Goal: Task Accomplishment & Management: Manage account settings

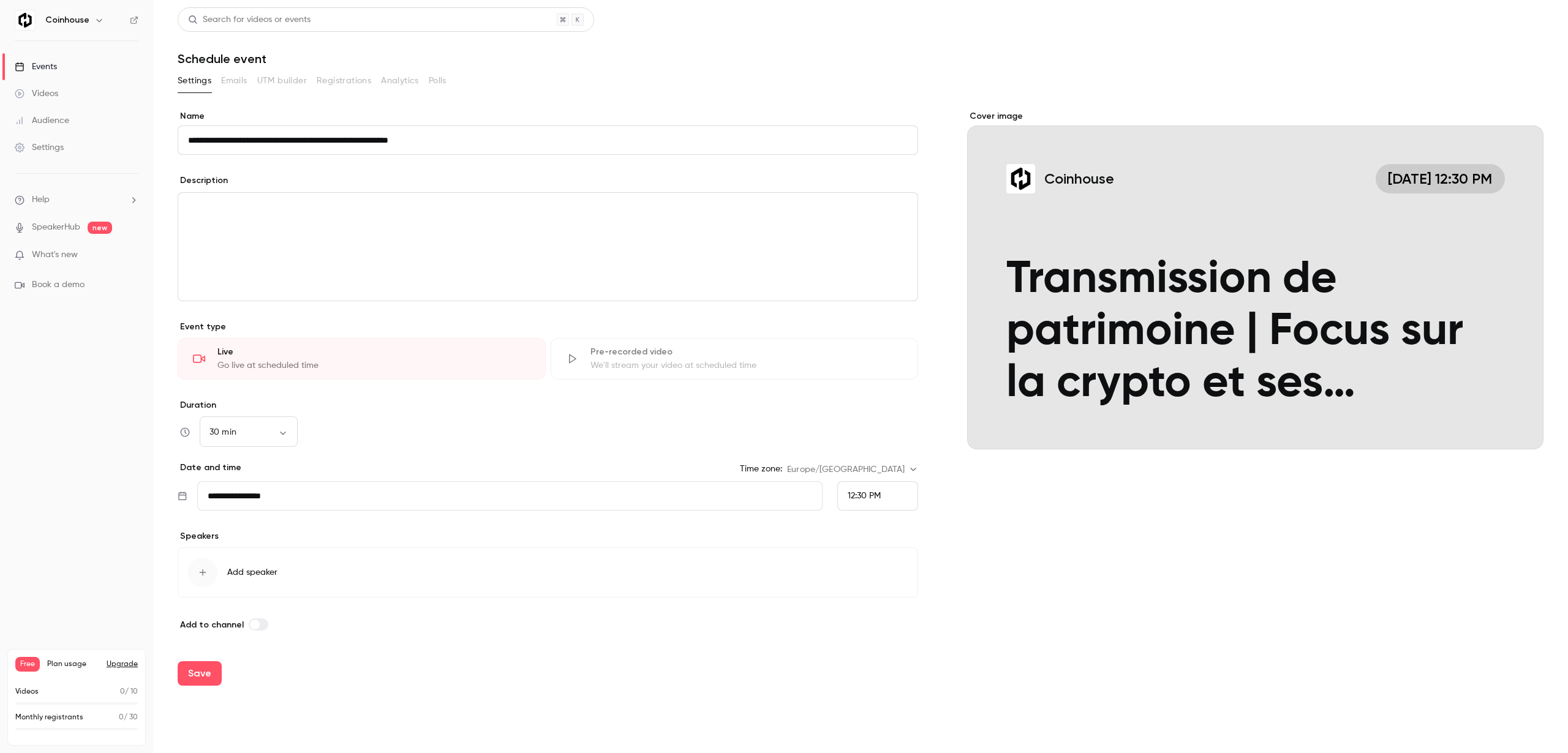
click at [397, 365] on div "Go live at scheduled time" at bounding box center [374, 365] width 313 height 12
click at [250, 441] on div "30 min ** ​" at bounding box center [248, 432] width 98 height 30
click at [280, 431] on body "**********" at bounding box center [784, 376] width 1568 height 753
click at [254, 500] on li "30 min" at bounding box center [248, 504] width 98 height 32
click at [279, 431] on body "**********" at bounding box center [784, 376] width 1568 height 753
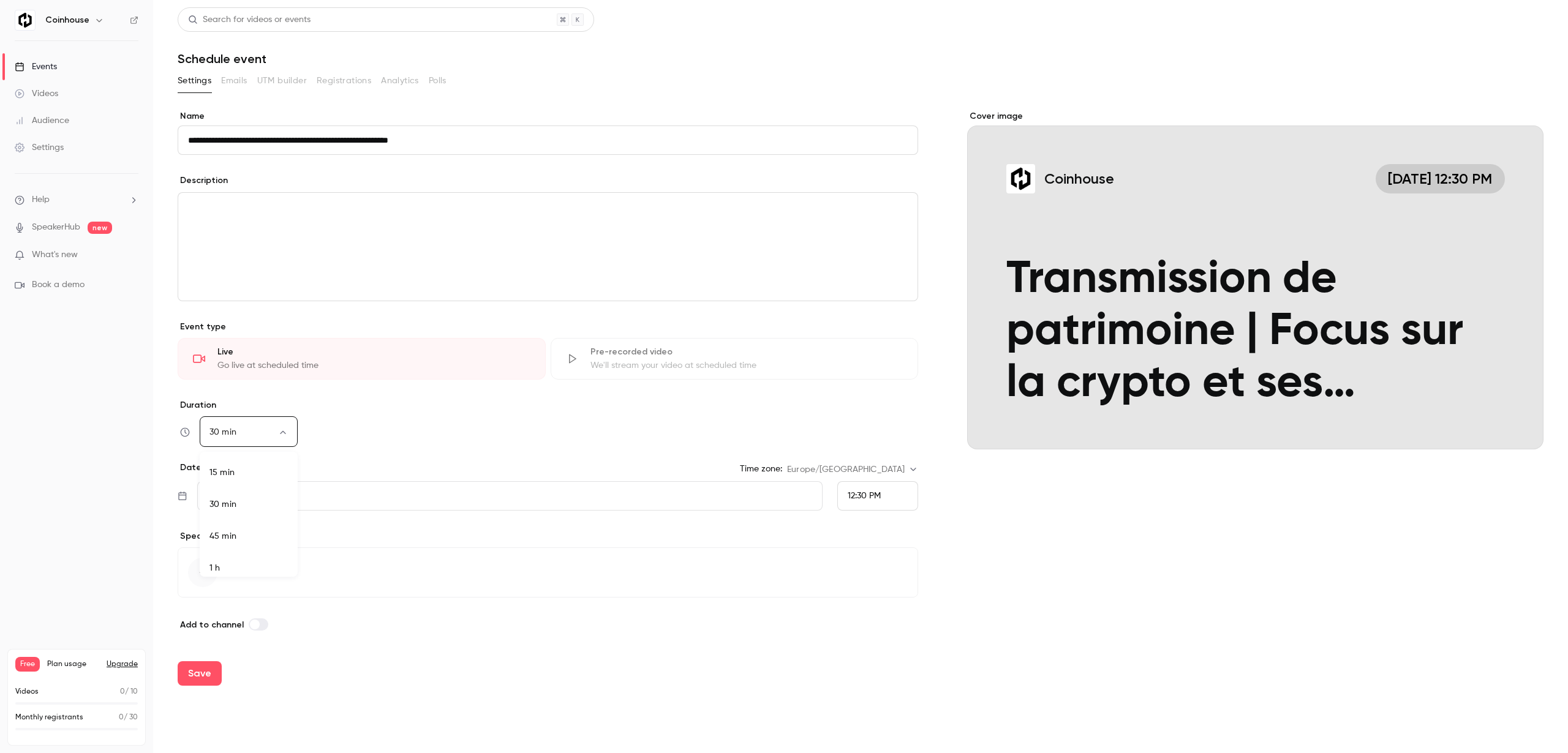
click at [257, 536] on li "45 min" at bounding box center [248, 536] width 98 height 32
type input "**"
click at [350, 428] on div "45 min ** ​" at bounding box center [548, 432] width 741 height 30
click at [207, 582] on div "button" at bounding box center [203, 573] width 30 height 30
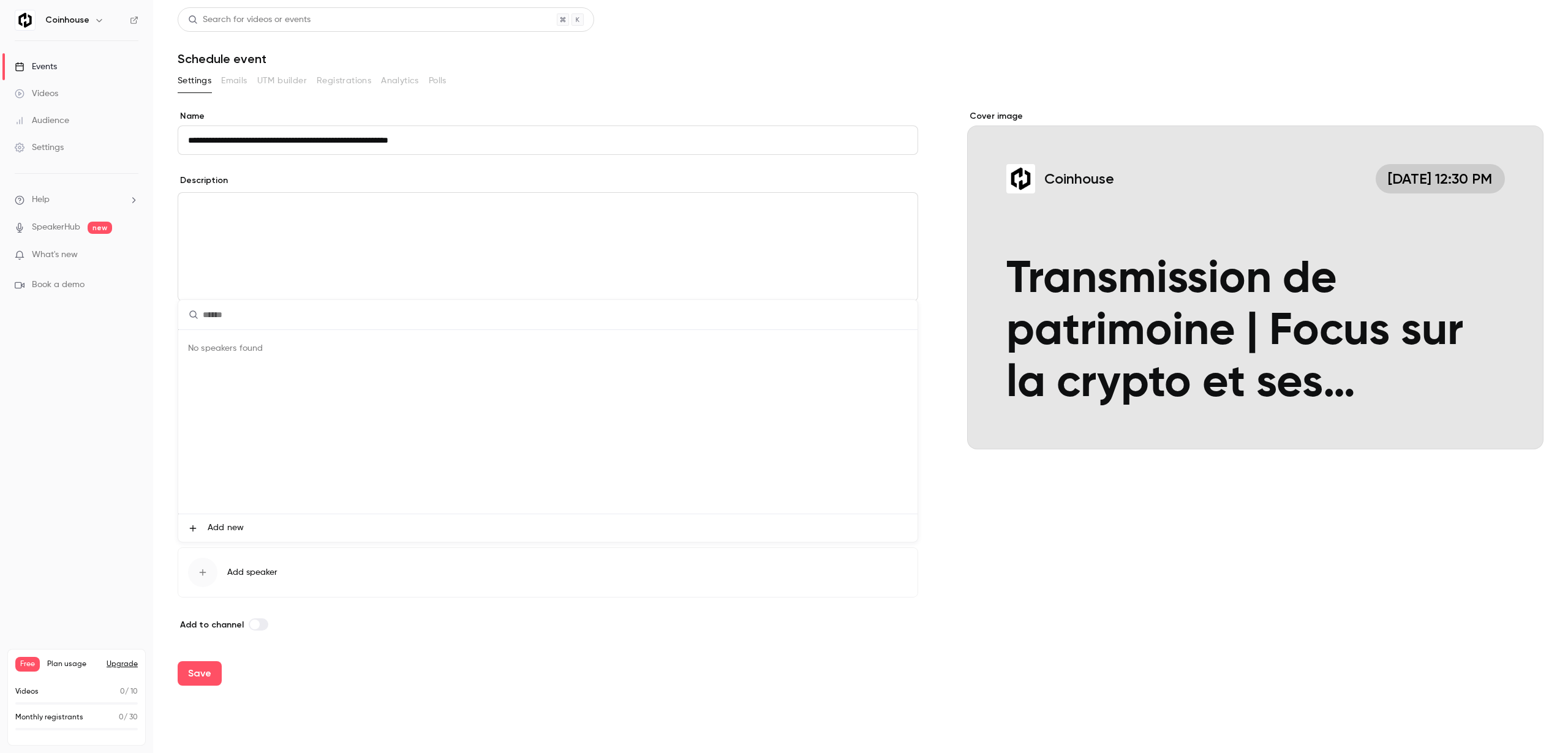
click at [202, 534] on li "Add new" at bounding box center [547, 528] width 739 height 28
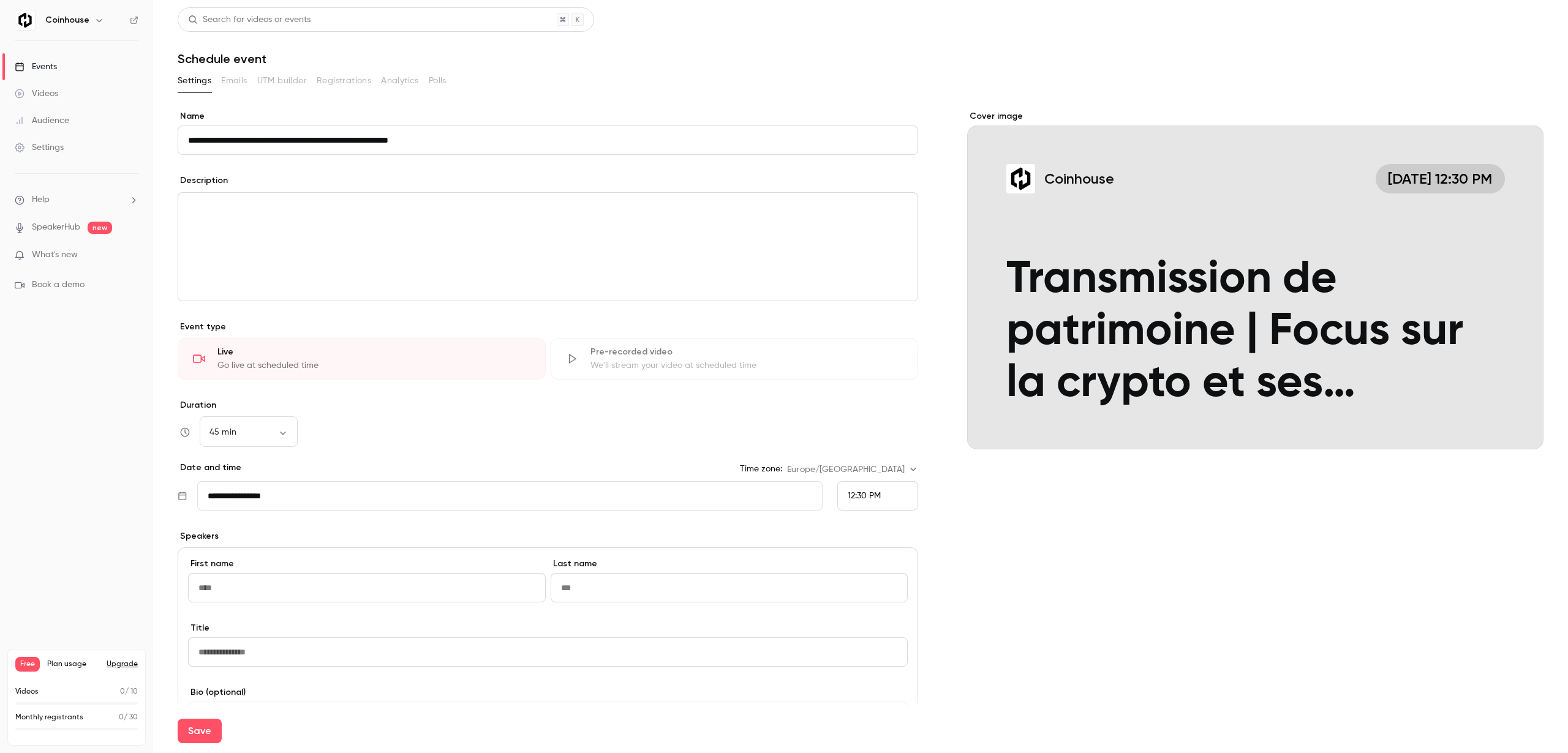
click at [275, 585] on input at bounding box center [367, 588] width 358 height 30
type input "******"
paste input "**********"
click at [564, 591] on input "**********" at bounding box center [729, 588] width 358 height 30
type input "**********"
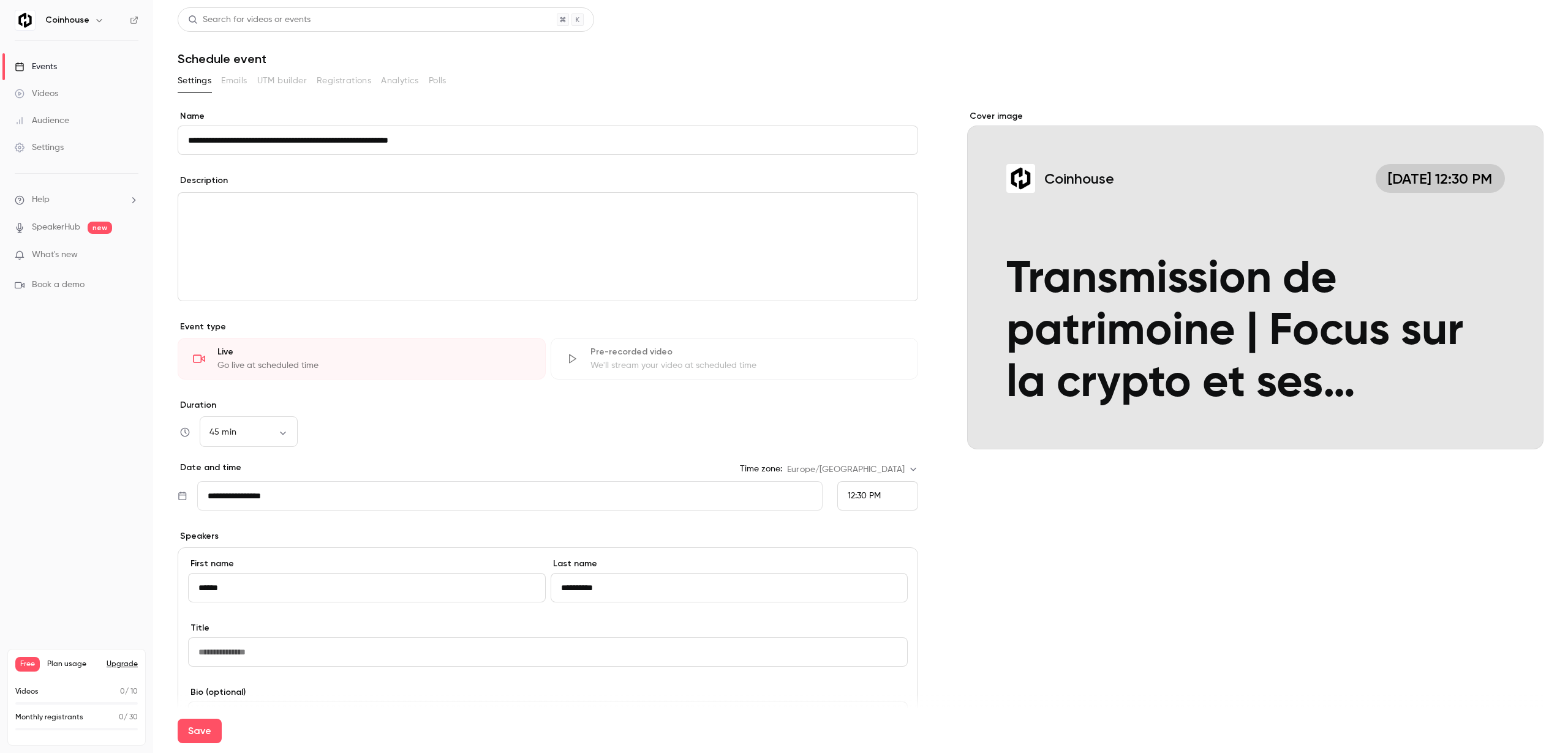
click at [536, 613] on div "**********" at bounding box center [547, 590] width 719 height 64
click at [472, 643] on input at bounding box center [547, 652] width 719 height 30
type input "**********"
click at [253, 673] on div "**********" at bounding box center [548, 723] width 741 height 349
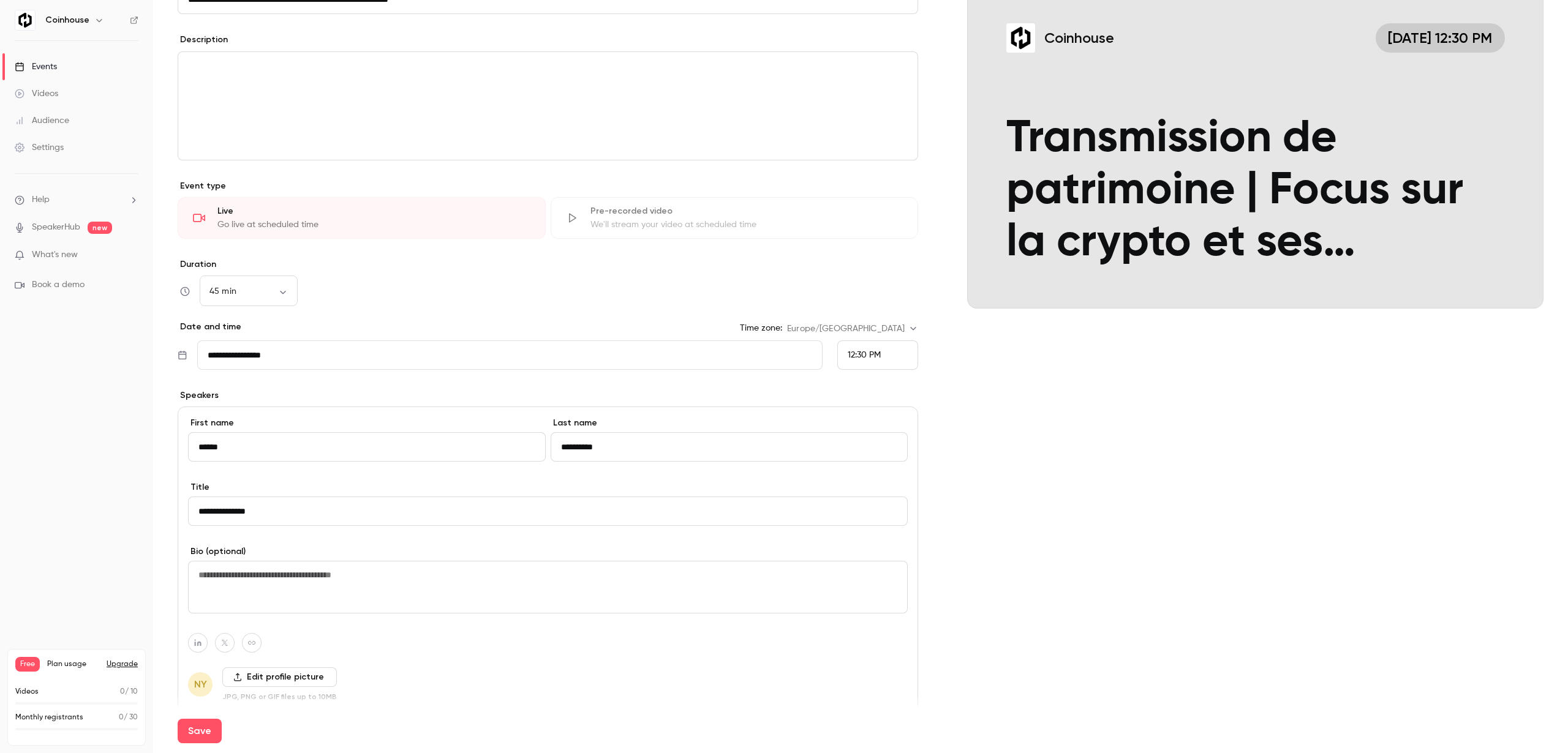
scroll to position [242, 0]
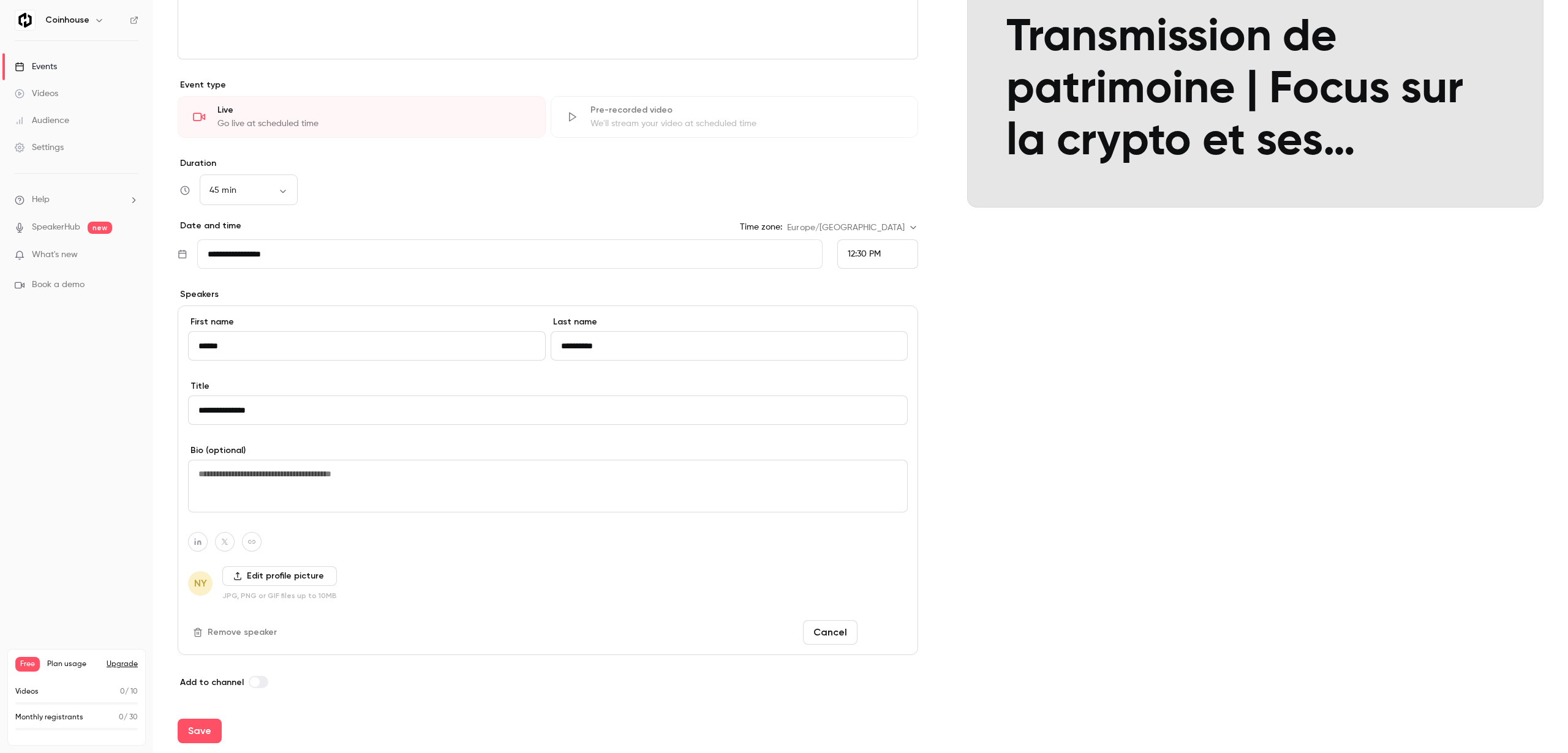
click at [877, 632] on button "Done" at bounding box center [884, 632] width 45 height 25
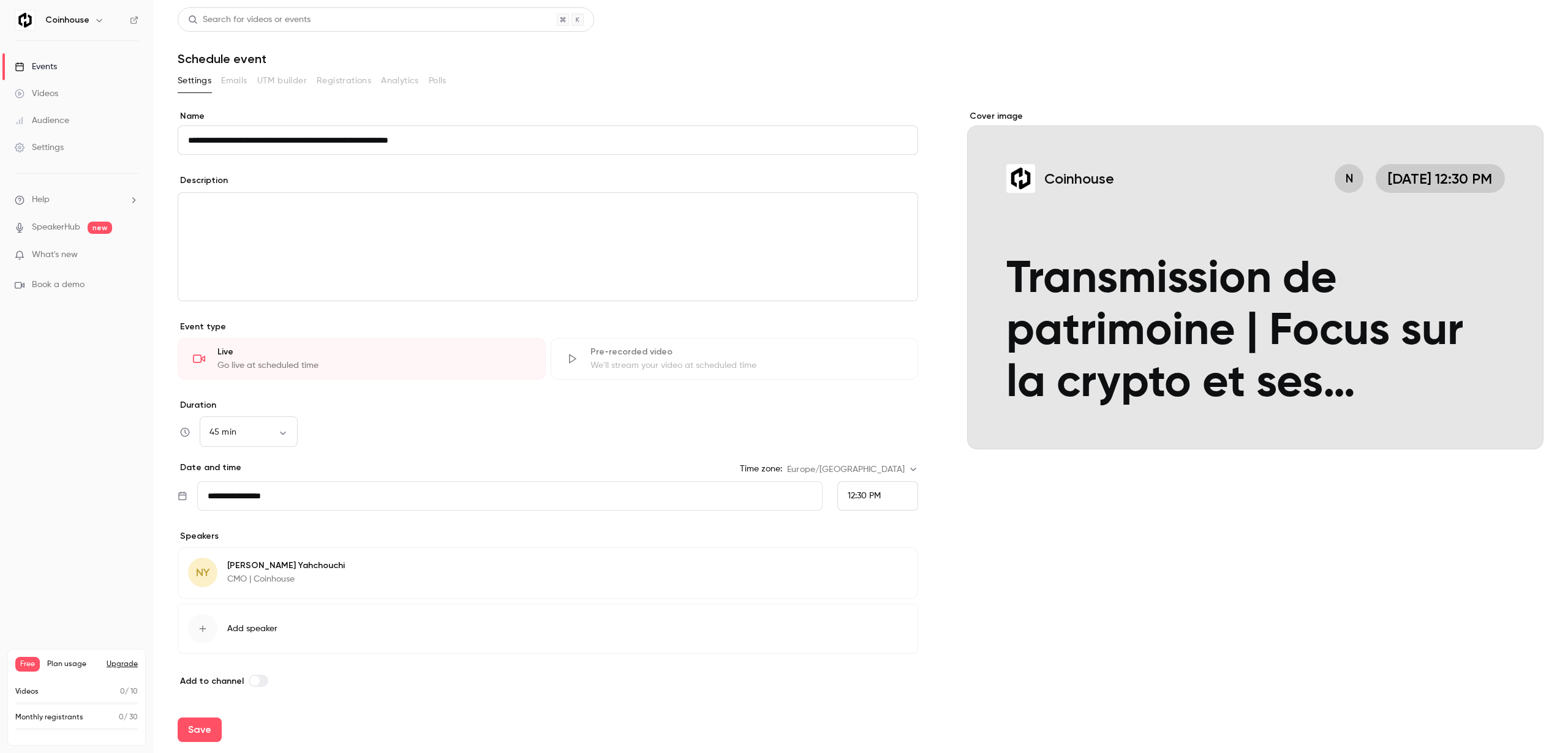
click at [196, 743] on div "Save" at bounding box center [860, 730] width 1365 height 44
click at [197, 732] on button "Save" at bounding box center [200, 730] width 44 height 25
type input "**"
type input "**********"
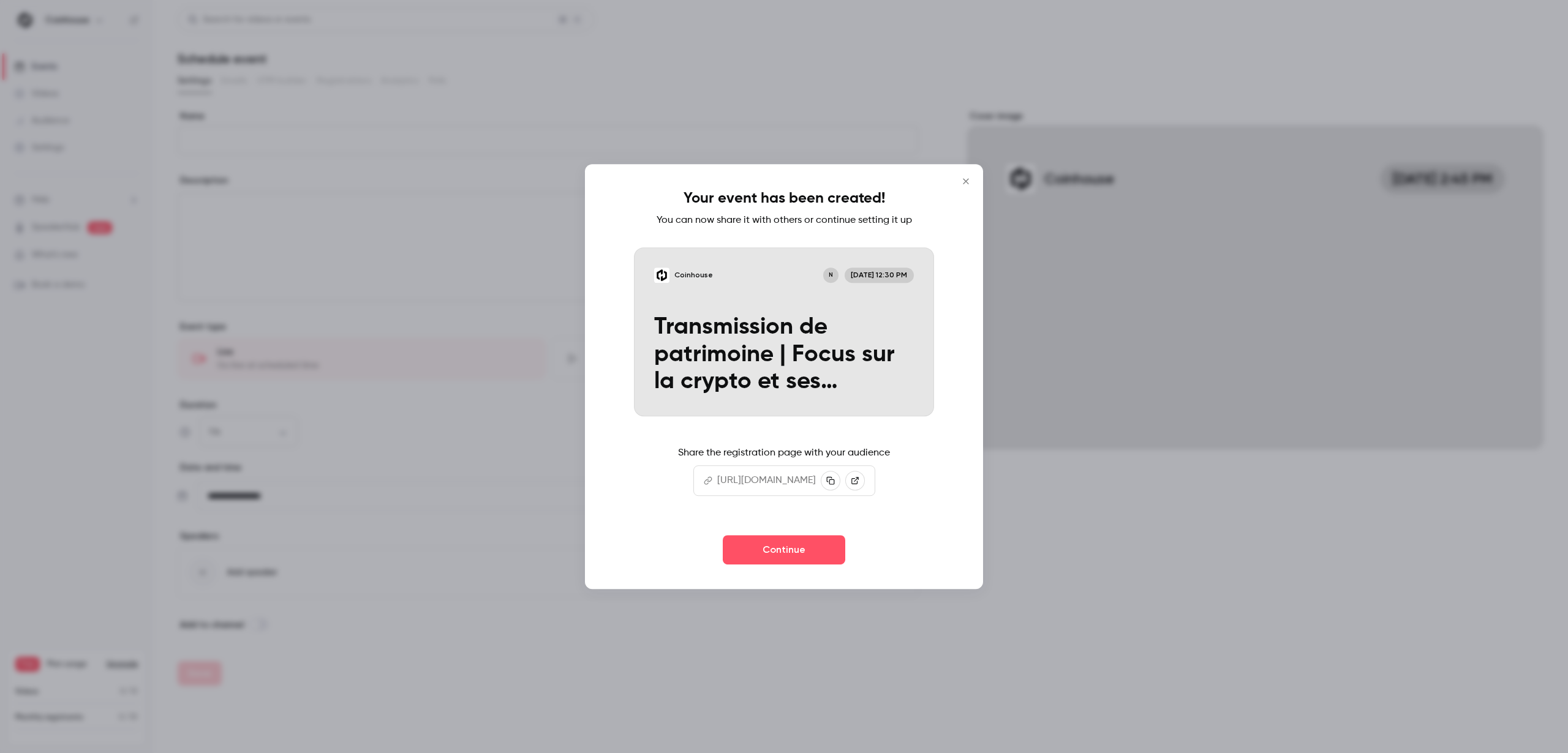
click at [964, 185] on icon "Close" at bounding box center [966, 181] width 15 height 10
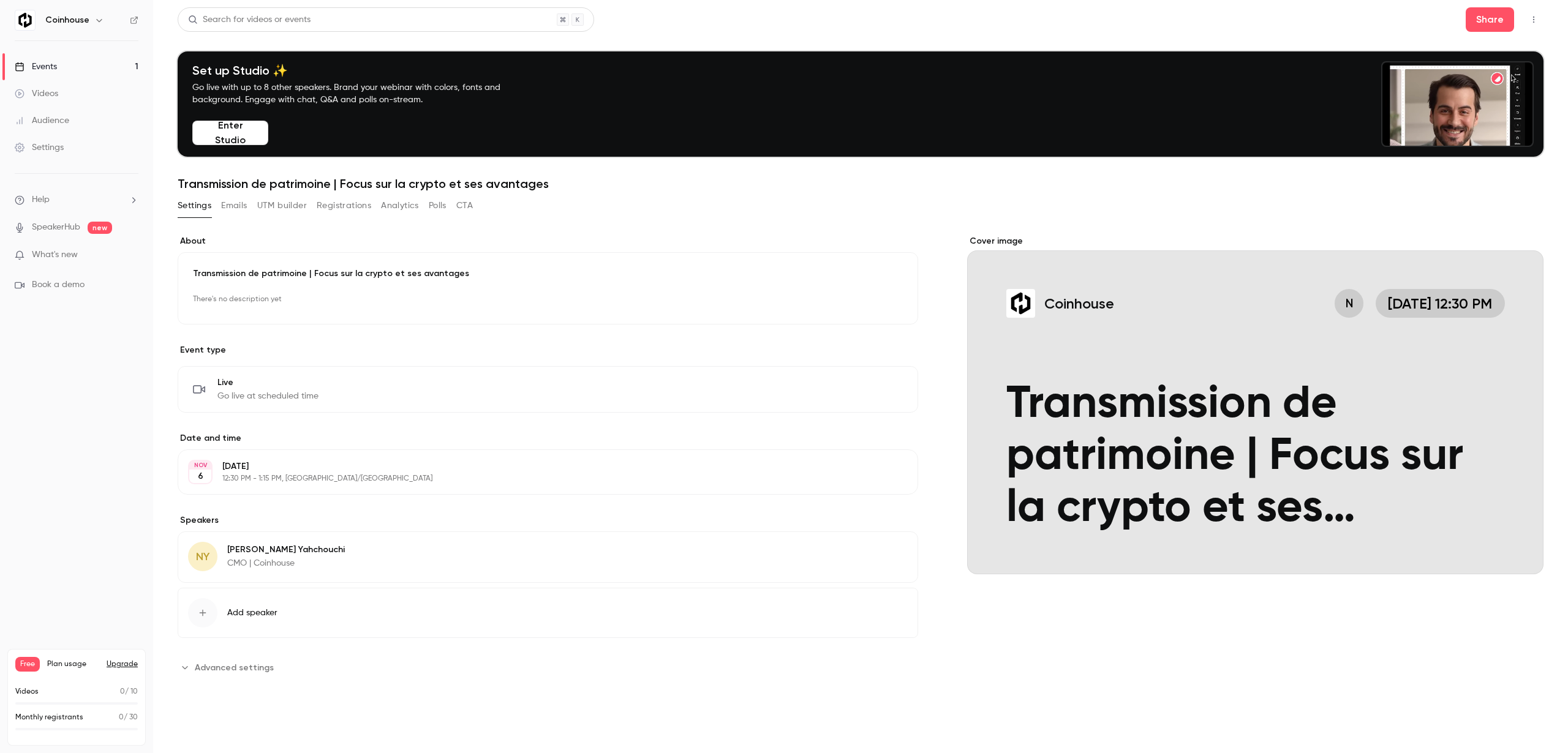
click at [238, 205] on button "Emails" at bounding box center [234, 206] width 25 height 20
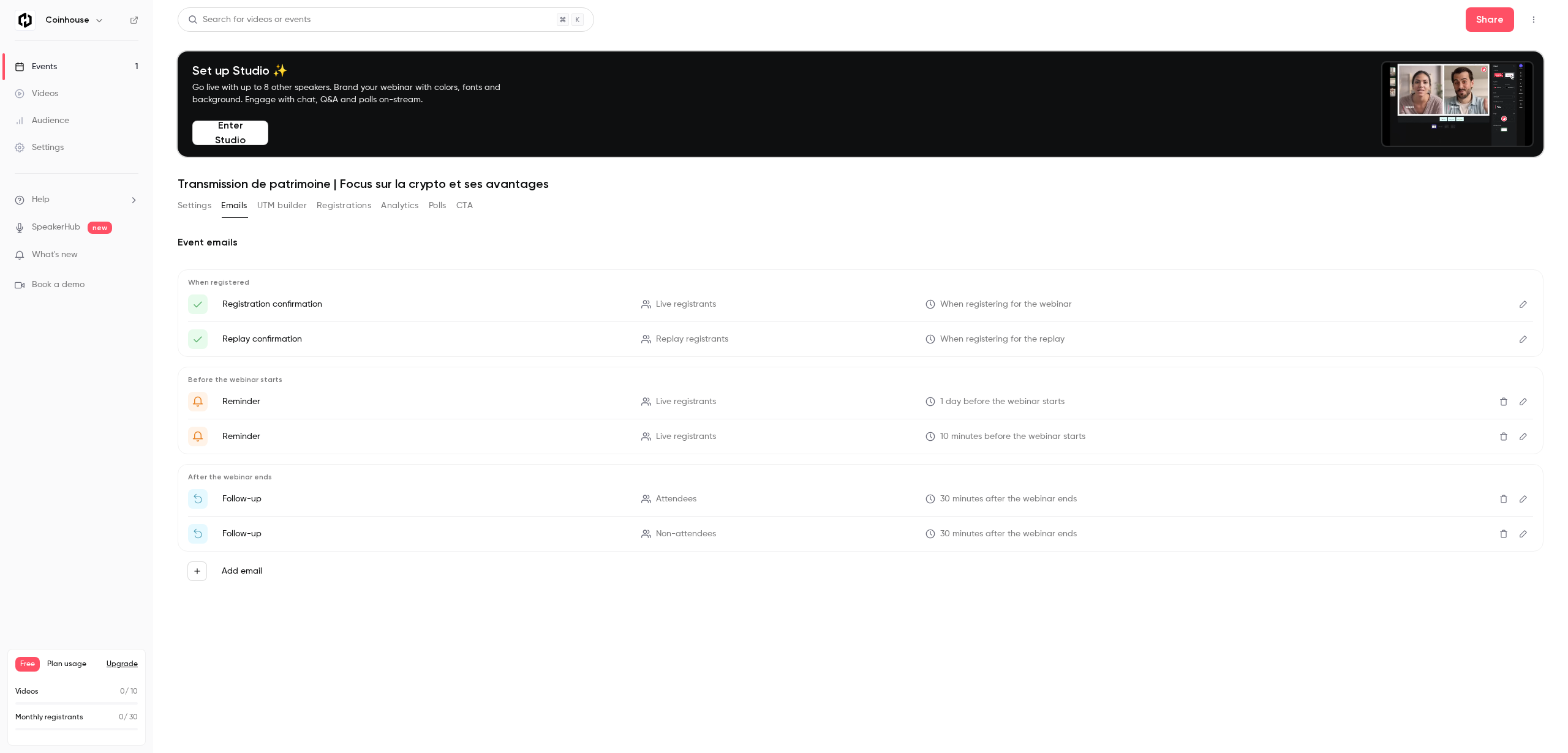
click at [192, 217] on div "Settings Emails UTM builder Registrations Analytics Polls CTA" at bounding box center [326, 208] width 295 height 25
click at [193, 202] on button "Settings" at bounding box center [194, 206] width 34 height 20
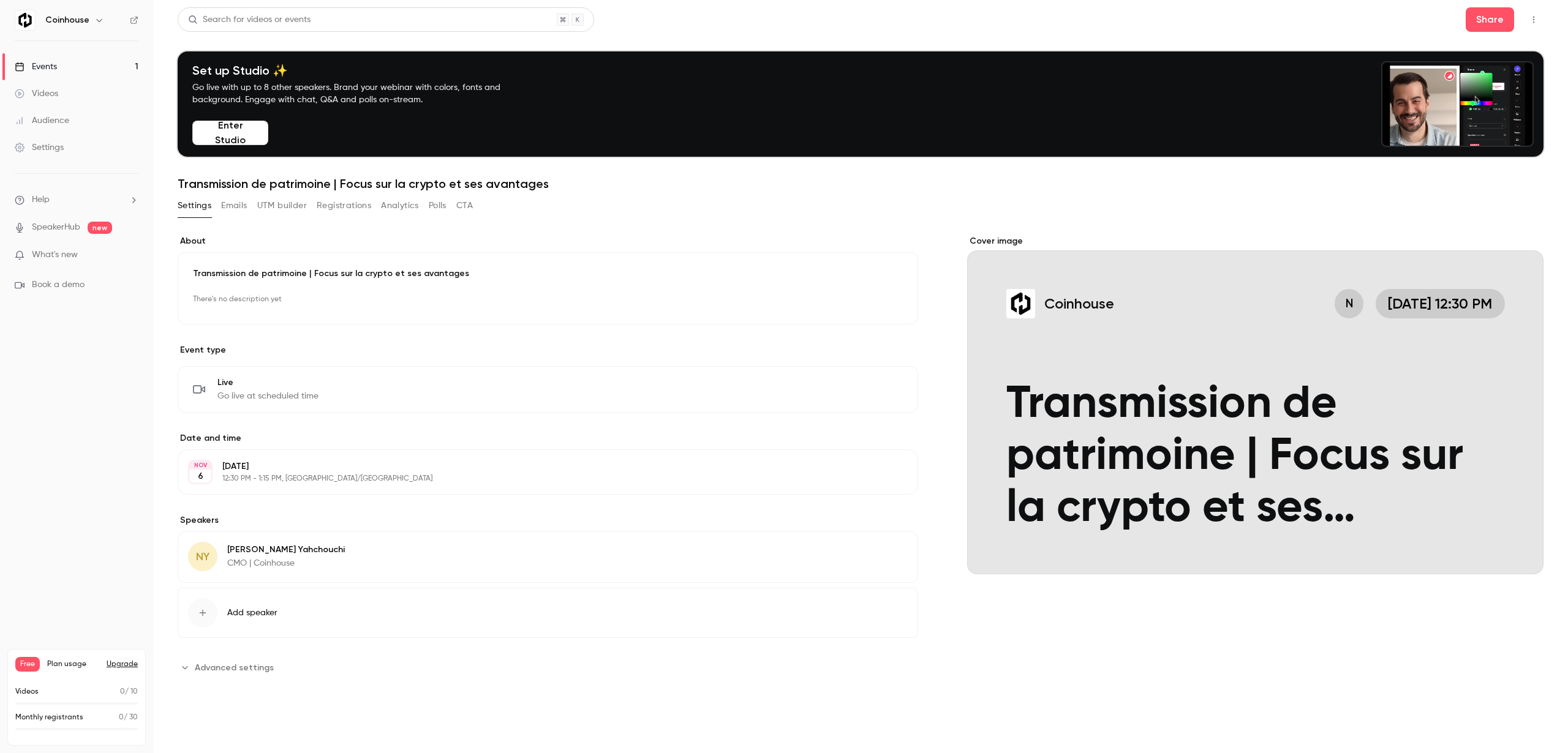
click at [248, 203] on div "Settings Emails UTM builder Registrations Analytics Polls CTA" at bounding box center [326, 206] width 295 height 20
click at [239, 204] on button "Emails" at bounding box center [234, 206] width 25 height 20
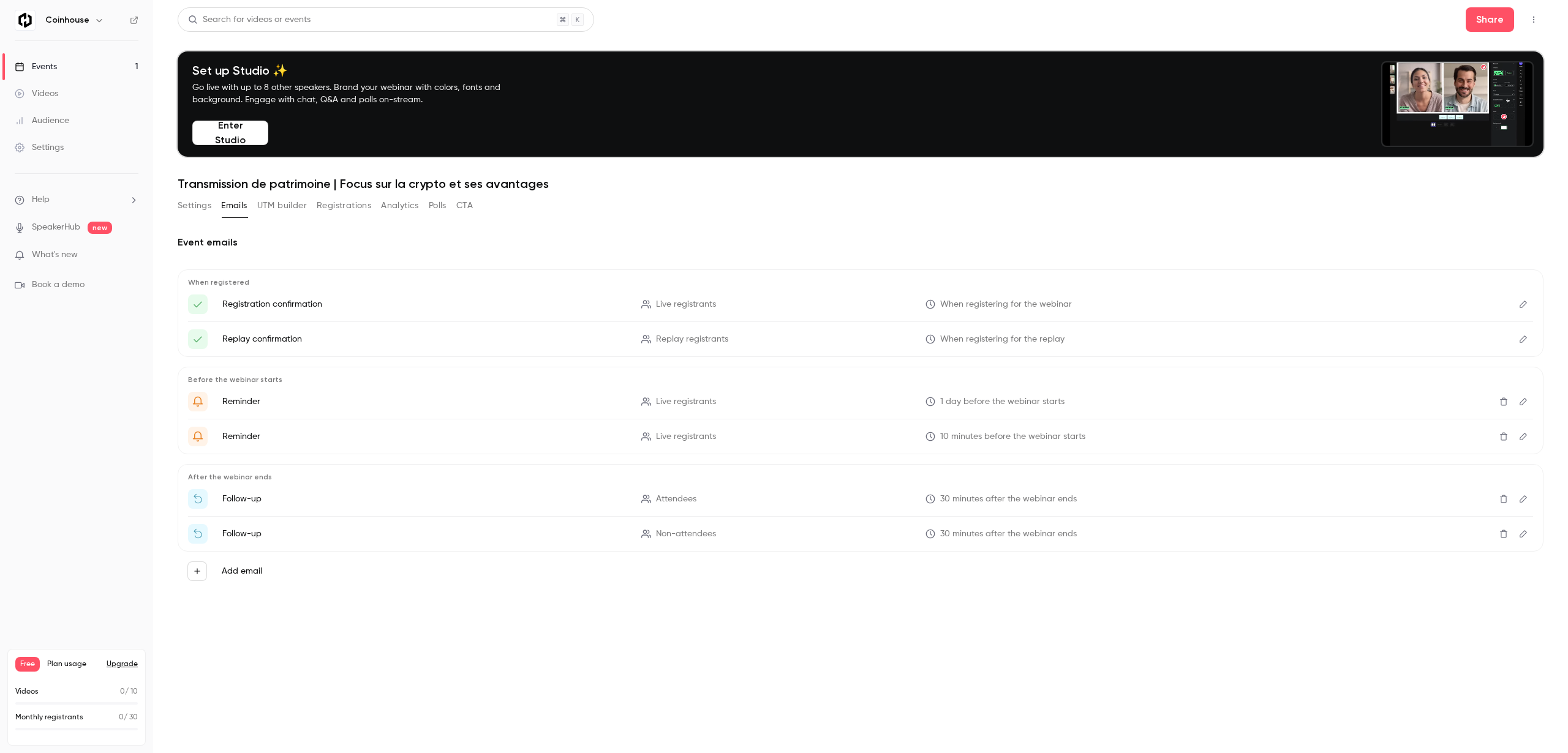
click at [289, 204] on button "UTM builder" at bounding box center [282, 206] width 49 height 20
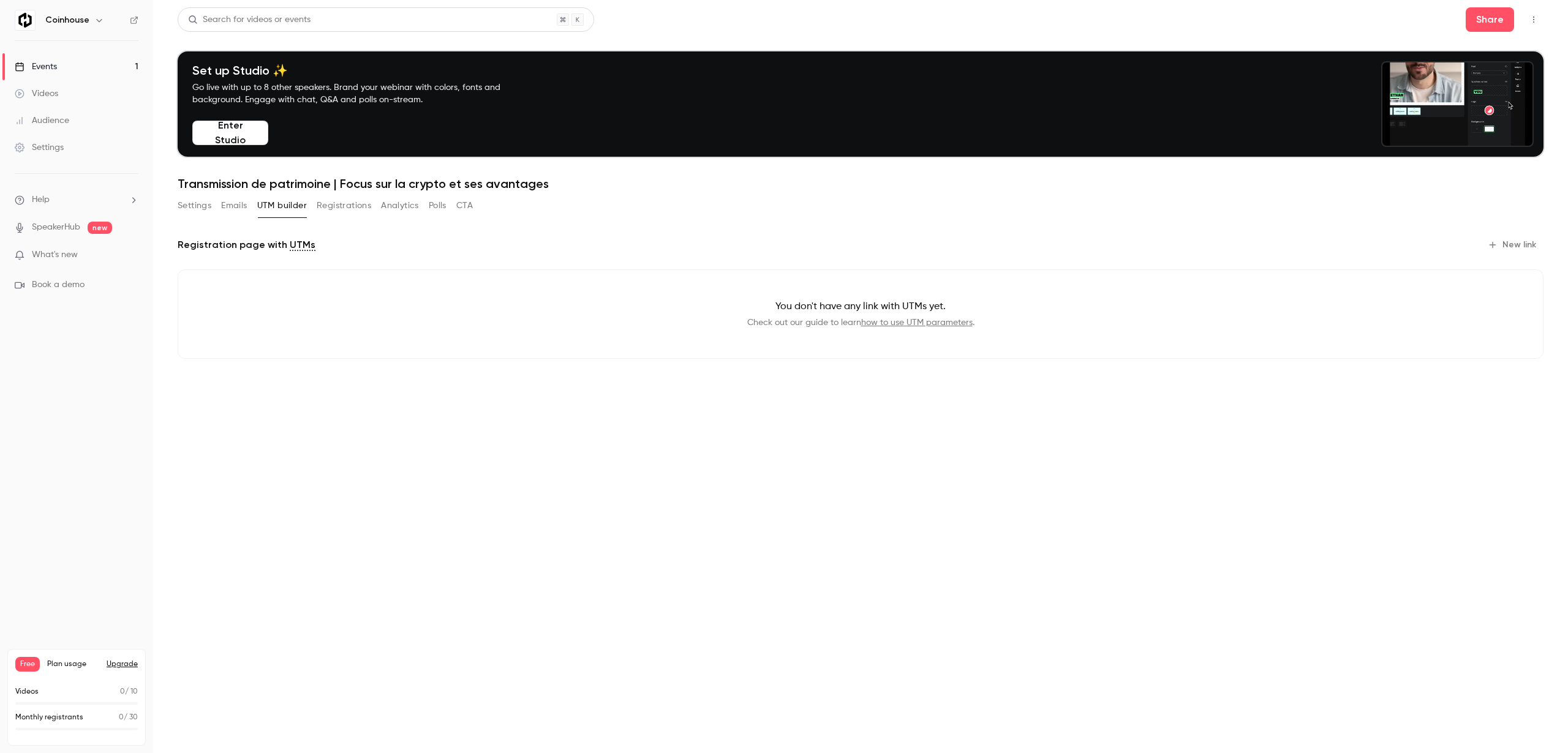
click at [1509, 246] on button "New link" at bounding box center [1513, 245] width 61 height 20
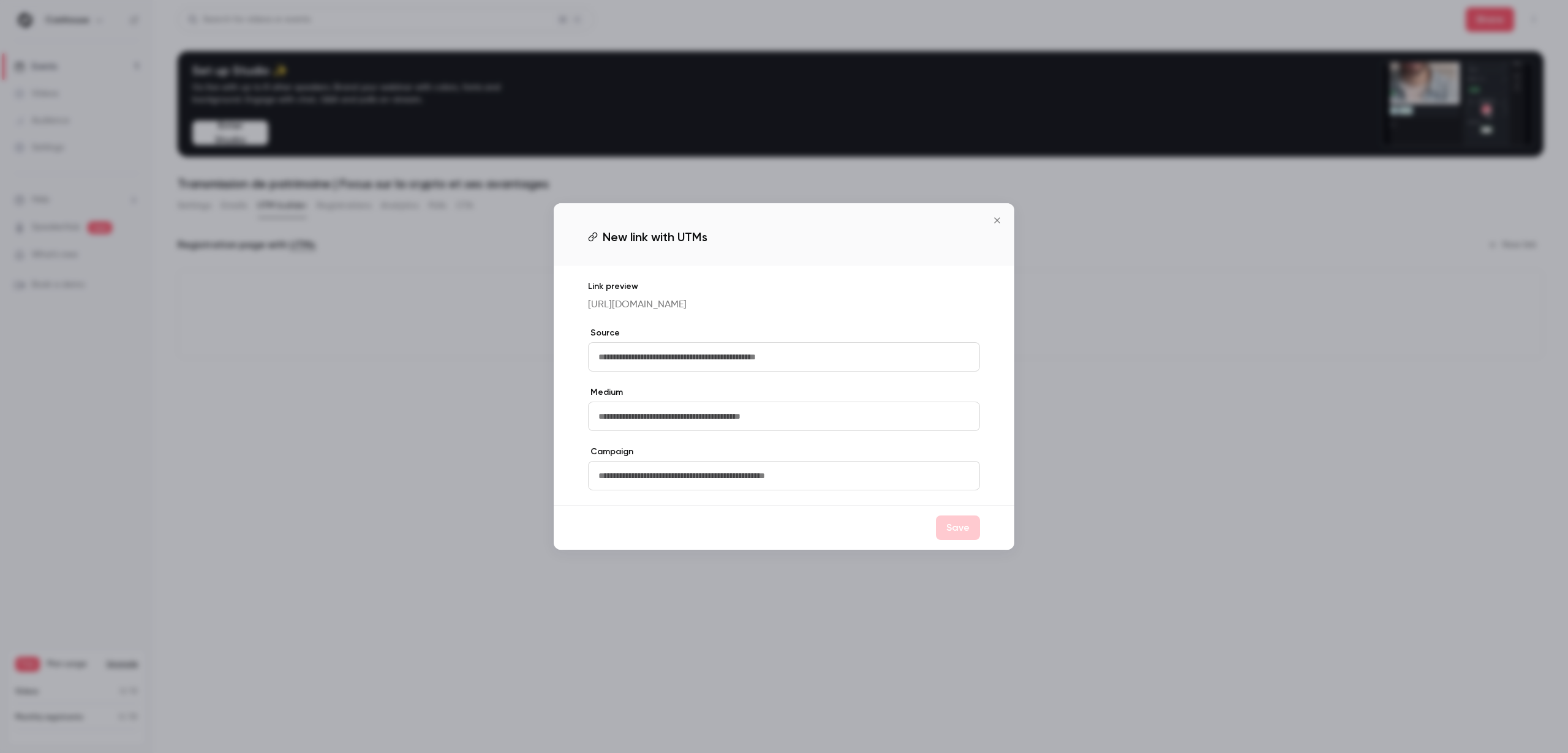
click at [999, 216] on icon "Close" at bounding box center [997, 221] width 15 height 10
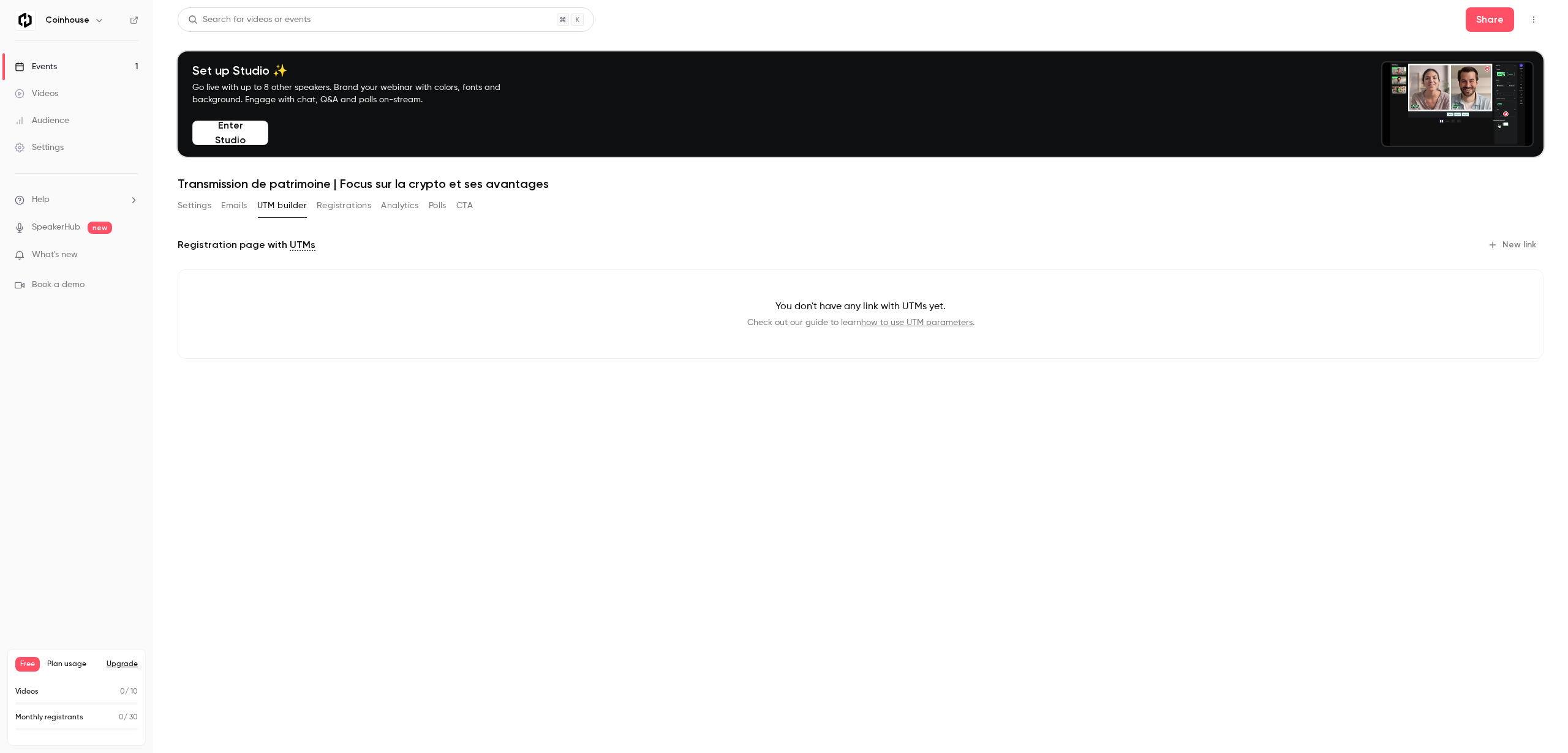
click at [356, 199] on button "Registrations" at bounding box center [344, 206] width 54 height 20
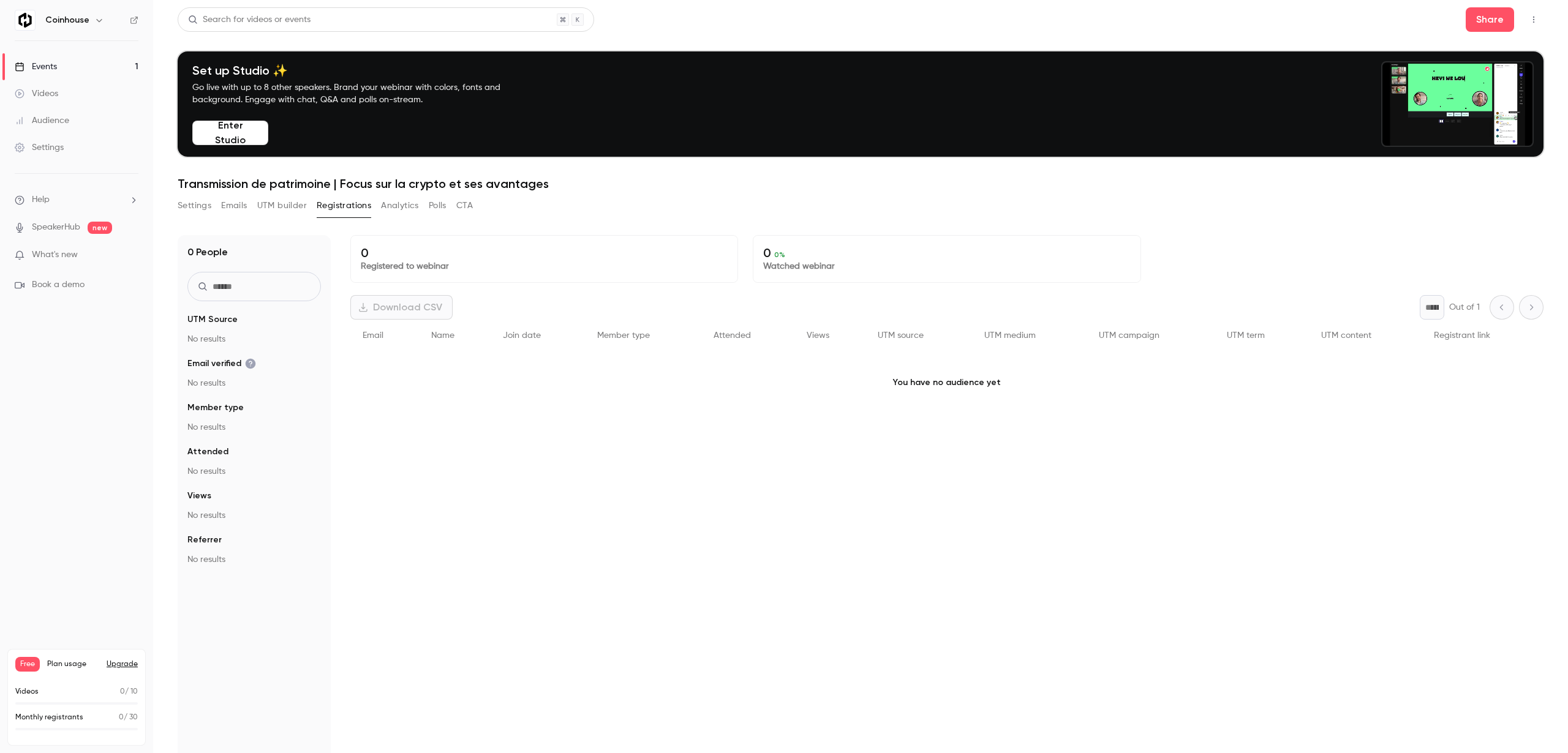
click at [290, 209] on button "UTM builder" at bounding box center [282, 206] width 49 height 20
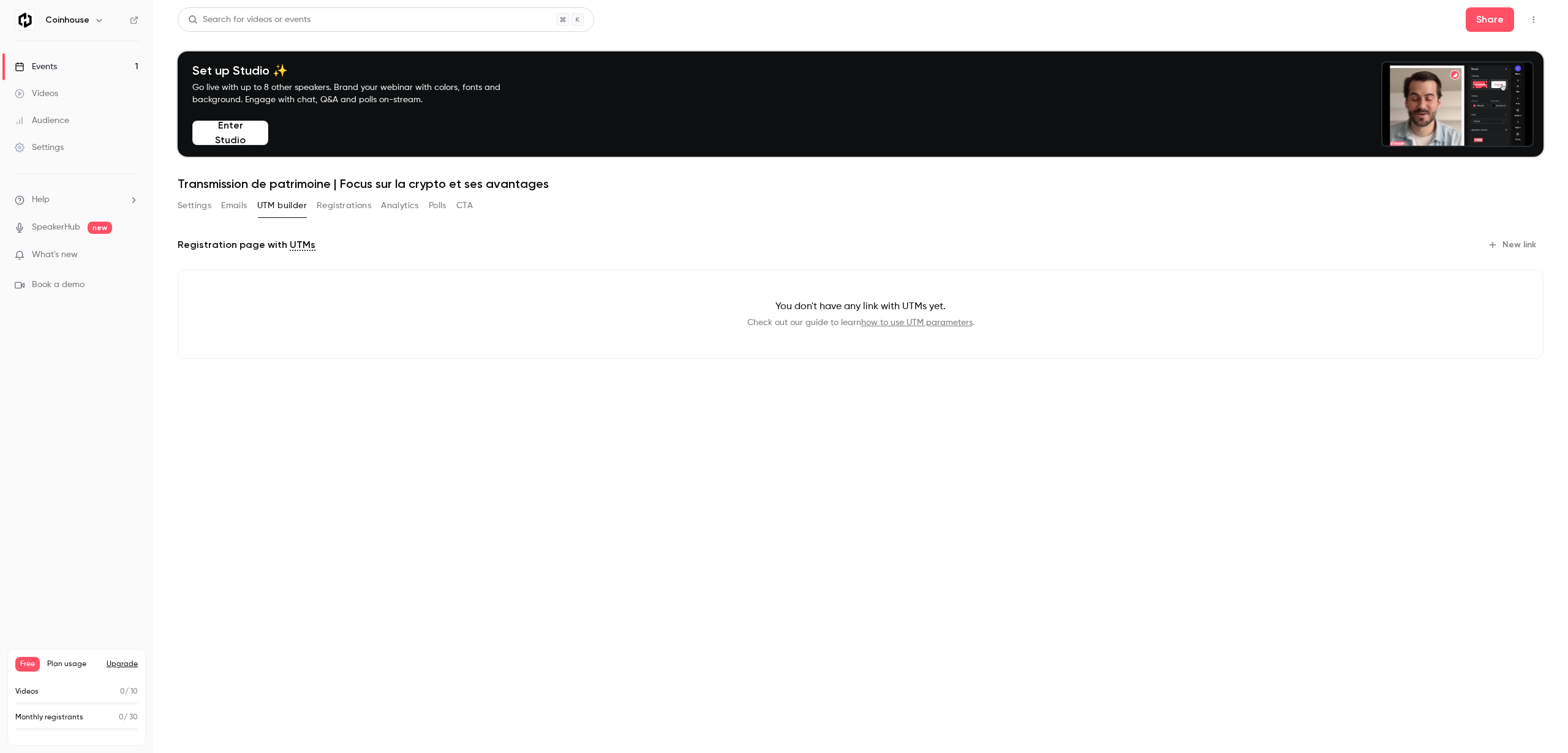
click at [413, 205] on button "Analytics" at bounding box center [399, 206] width 38 height 20
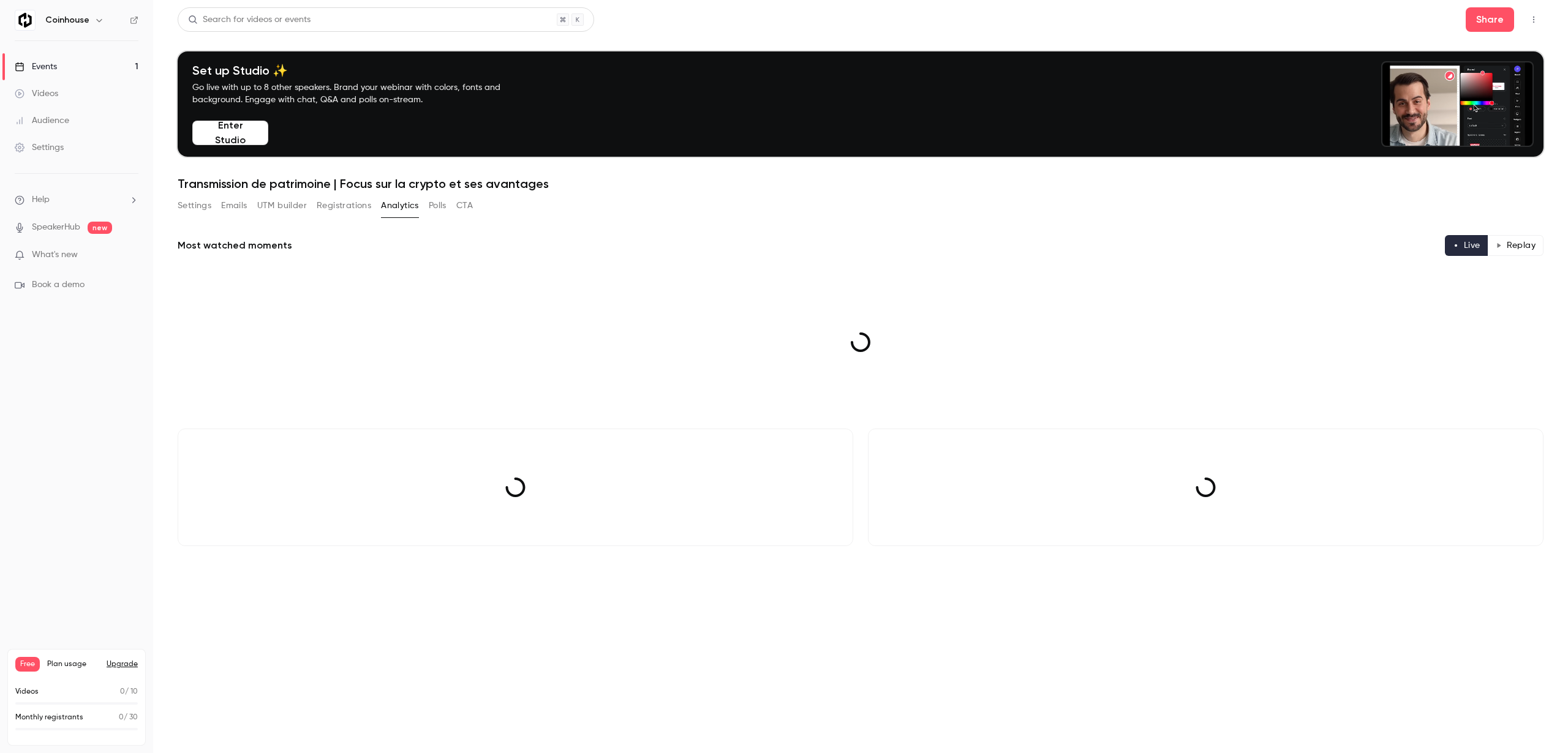
click at [444, 202] on button "Polls" at bounding box center [438, 206] width 18 height 20
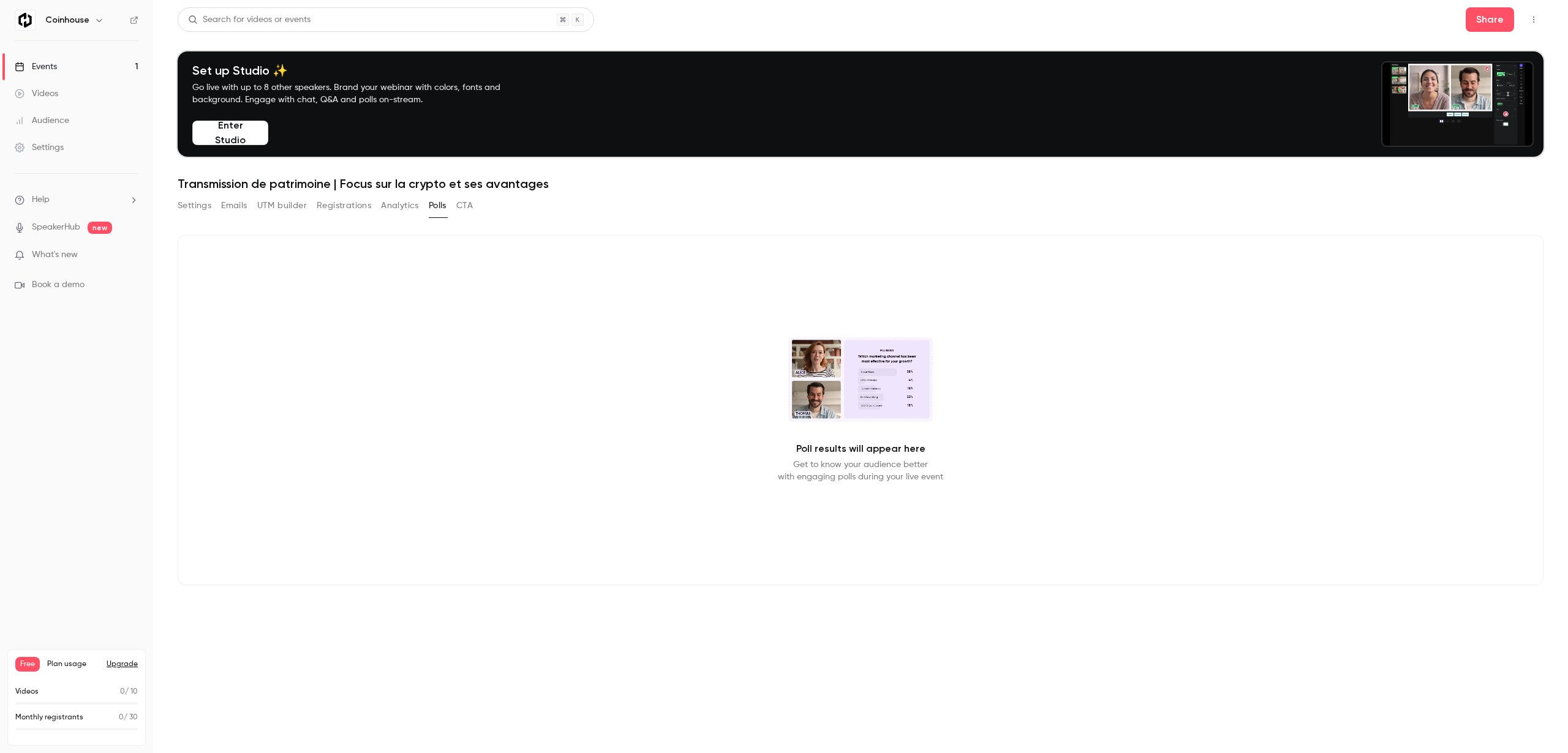
click at [471, 202] on button "CTA" at bounding box center [464, 206] width 16 height 20
click at [435, 208] on button "Polls" at bounding box center [438, 206] width 18 height 20
click at [413, 208] on button "Analytics" at bounding box center [399, 206] width 38 height 20
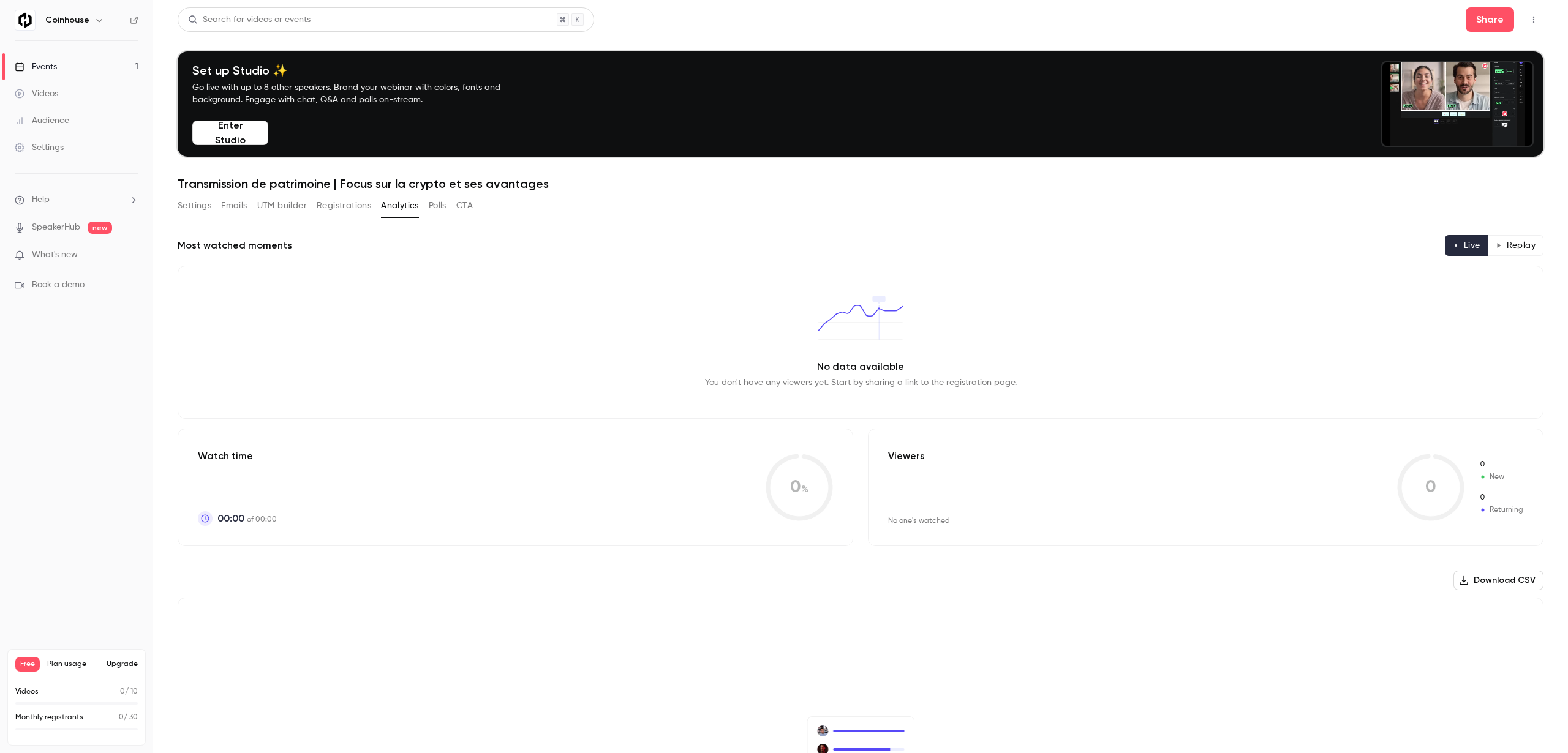
click at [343, 209] on button "Registrations" at bounding box center [344, 206] width 54 height 20
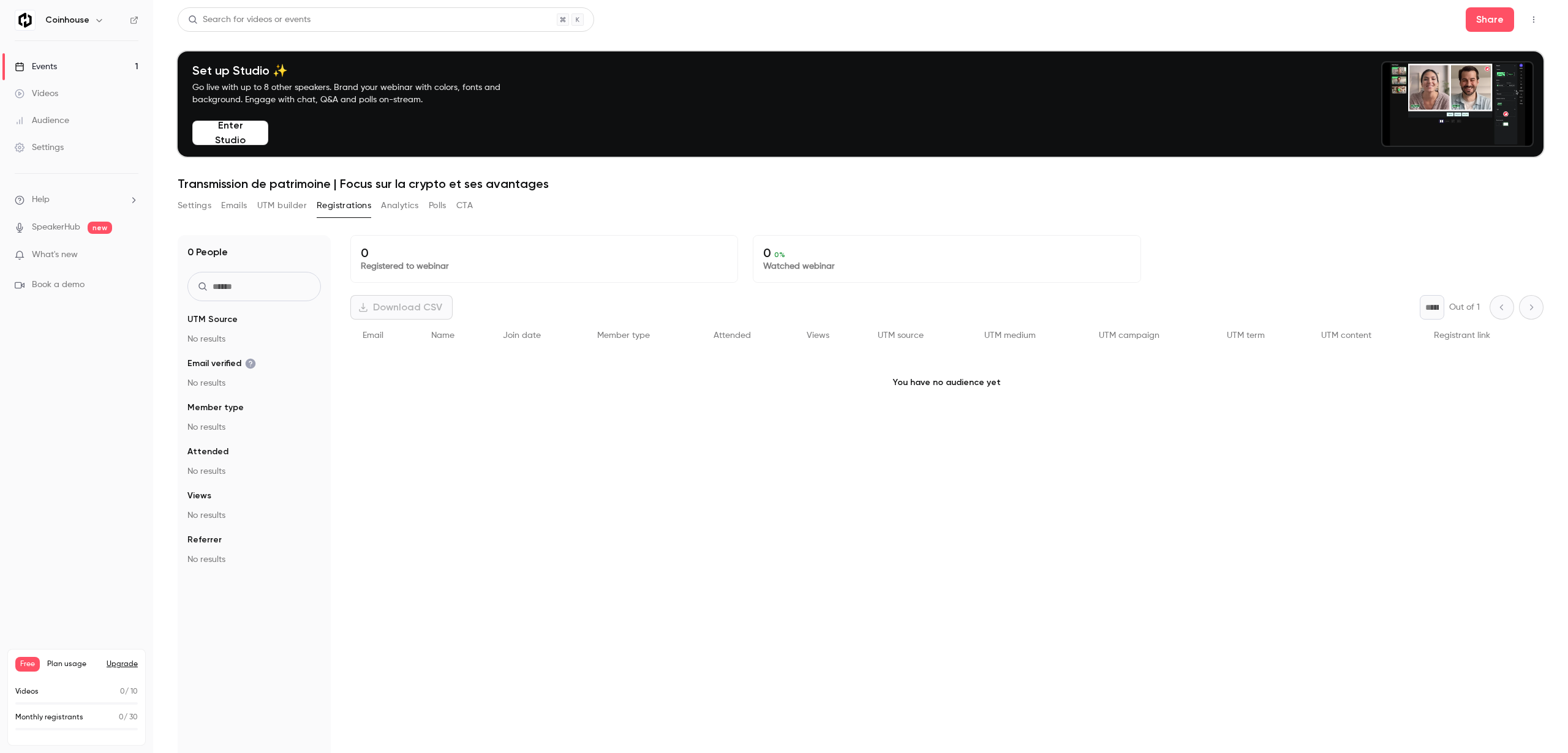
click at [295, 209] on button "UTM builder" at bounding box center [282, 206] width 49 height 20
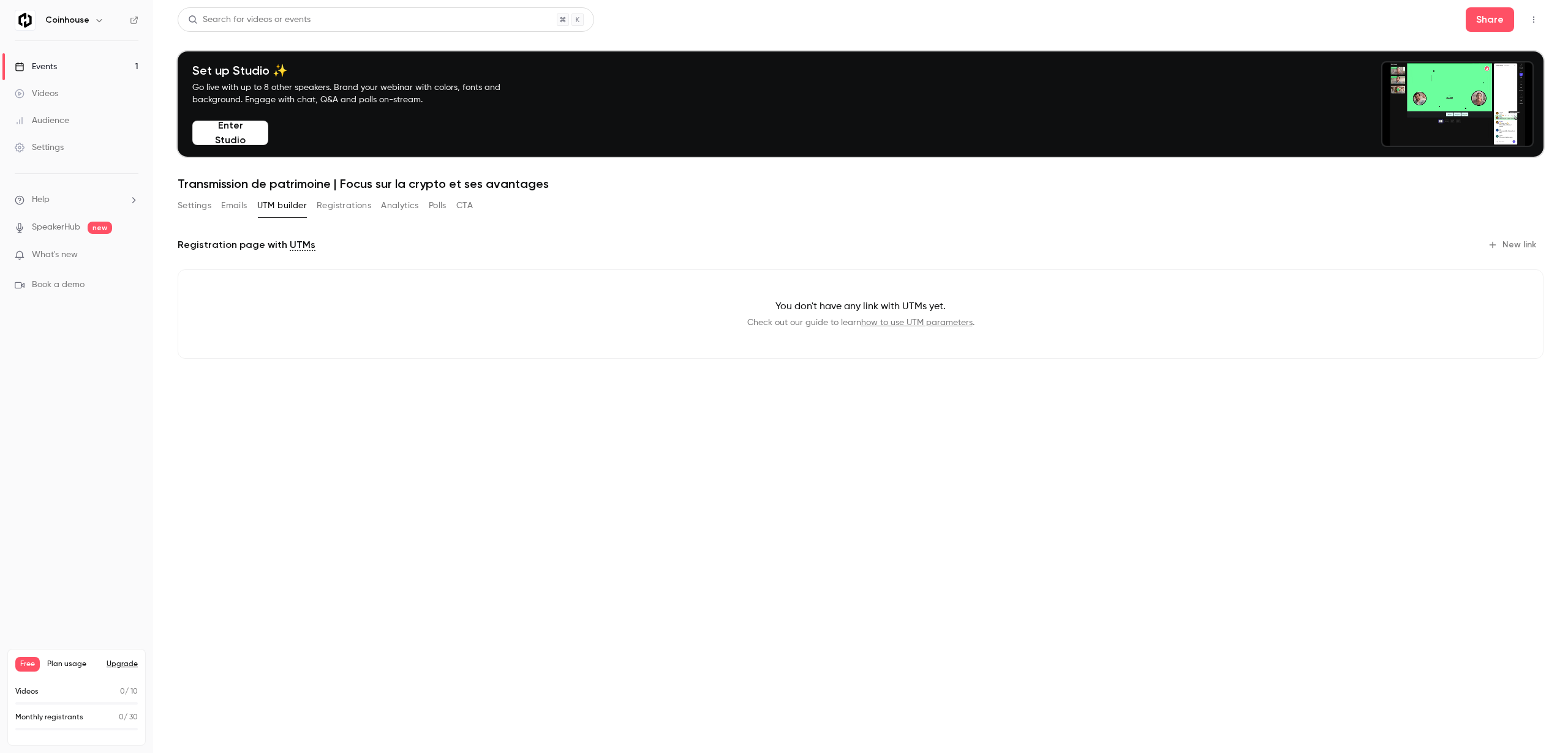
click at [470, 206] on button "CTA" at bounding box center [464, 206] width 16 height 20
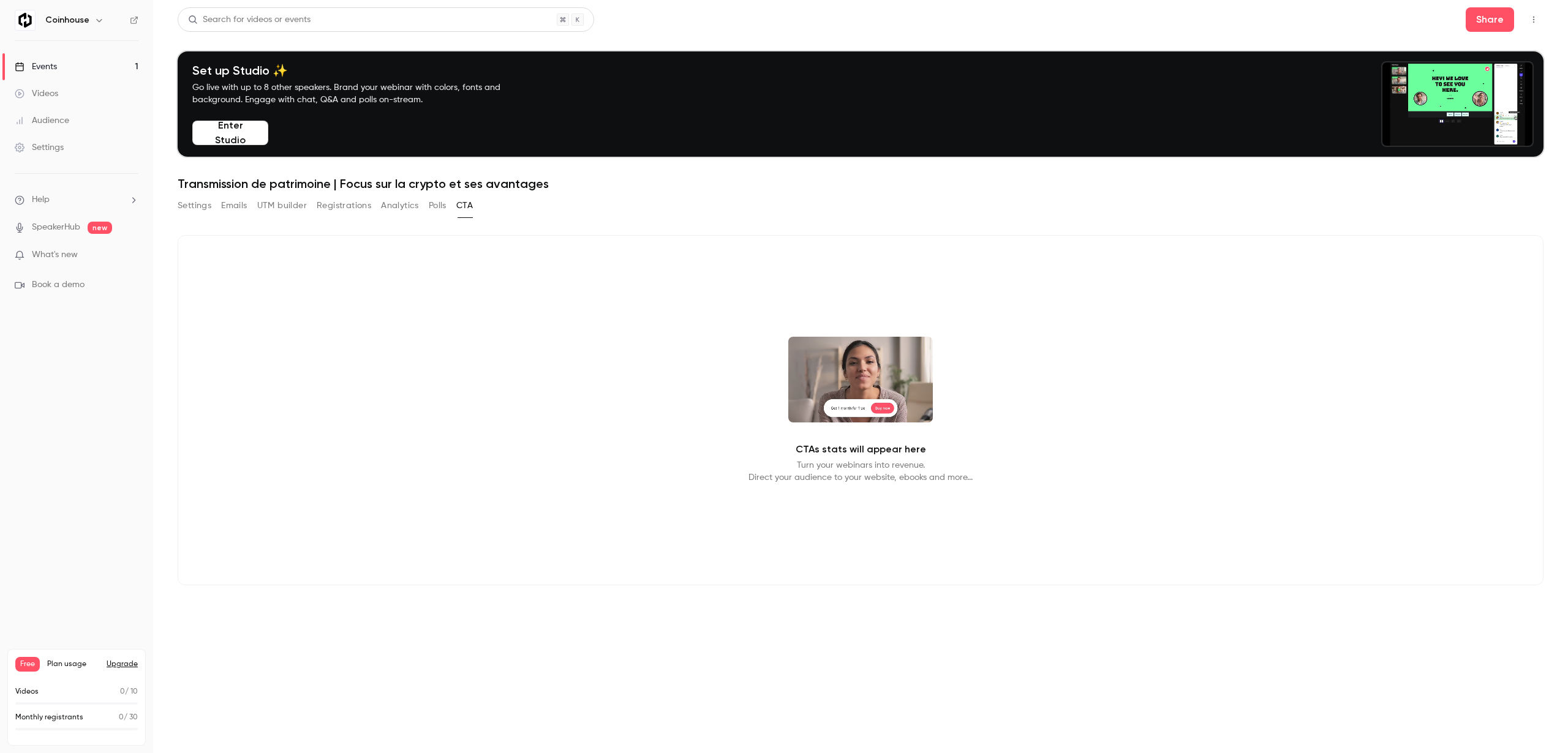
click at [472, 207] on button "CTA" at bounding box center [464, 206] width 16 height 20
click at [212, 125] on button "Enter Studio" at bounding box center [230, 133] width 76 height 25
click at [332, 192] on div "Search for videos or events Share Set up Studio ✨ Go live with up to 8 other sp…" at bounding box center [860, 311] width 1365 height 608
click at [212, 201] on div "Settings Emails UTM builder Registrations Analytics Polls CTA" at bounding box center [326, 206] width 295 height 20
click at [195, 207] on button "Settings" at bounding box center [194, 206] width 34 height 20
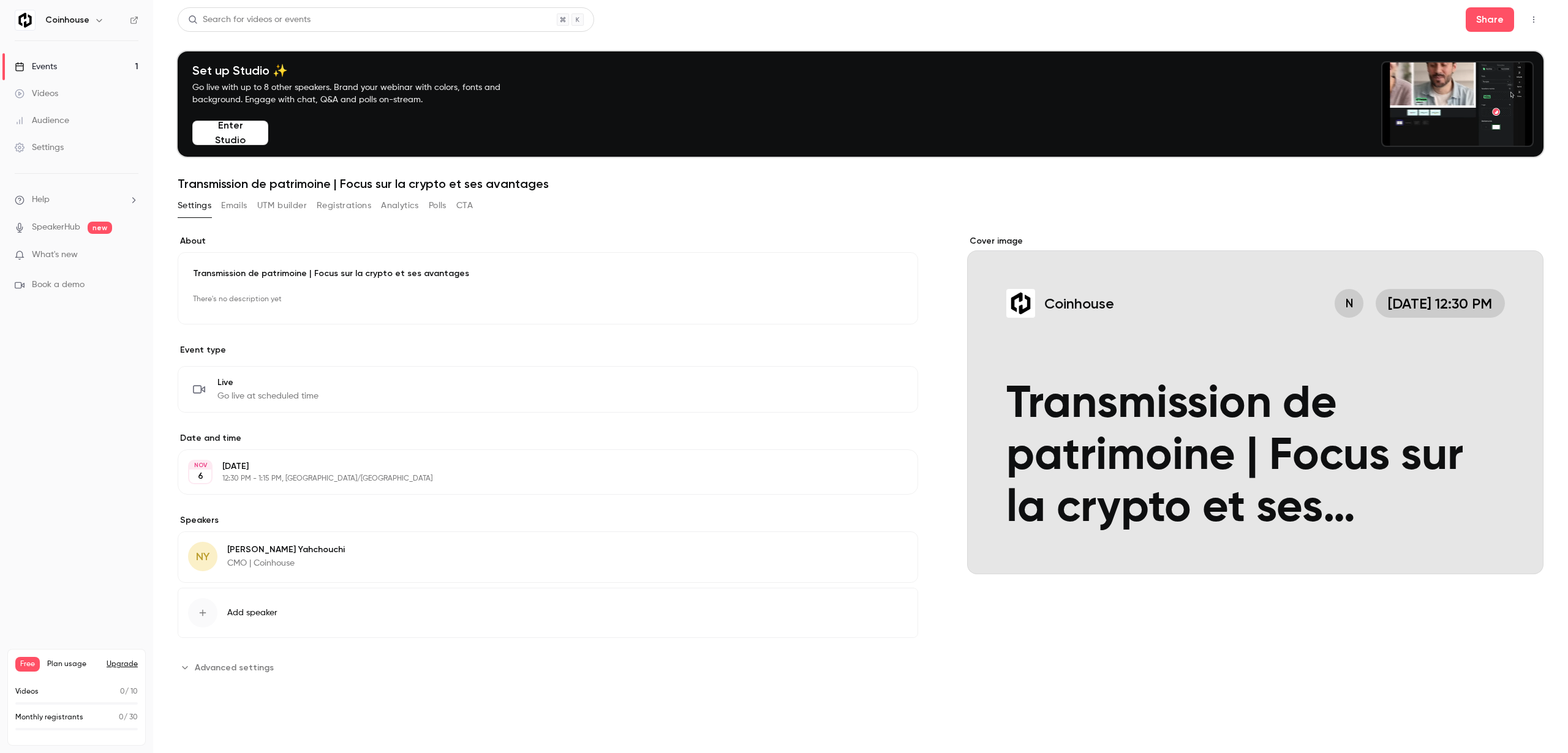
click at [103, 84] on link "Videos" at bounding box center [76, 94] width 153 height 27
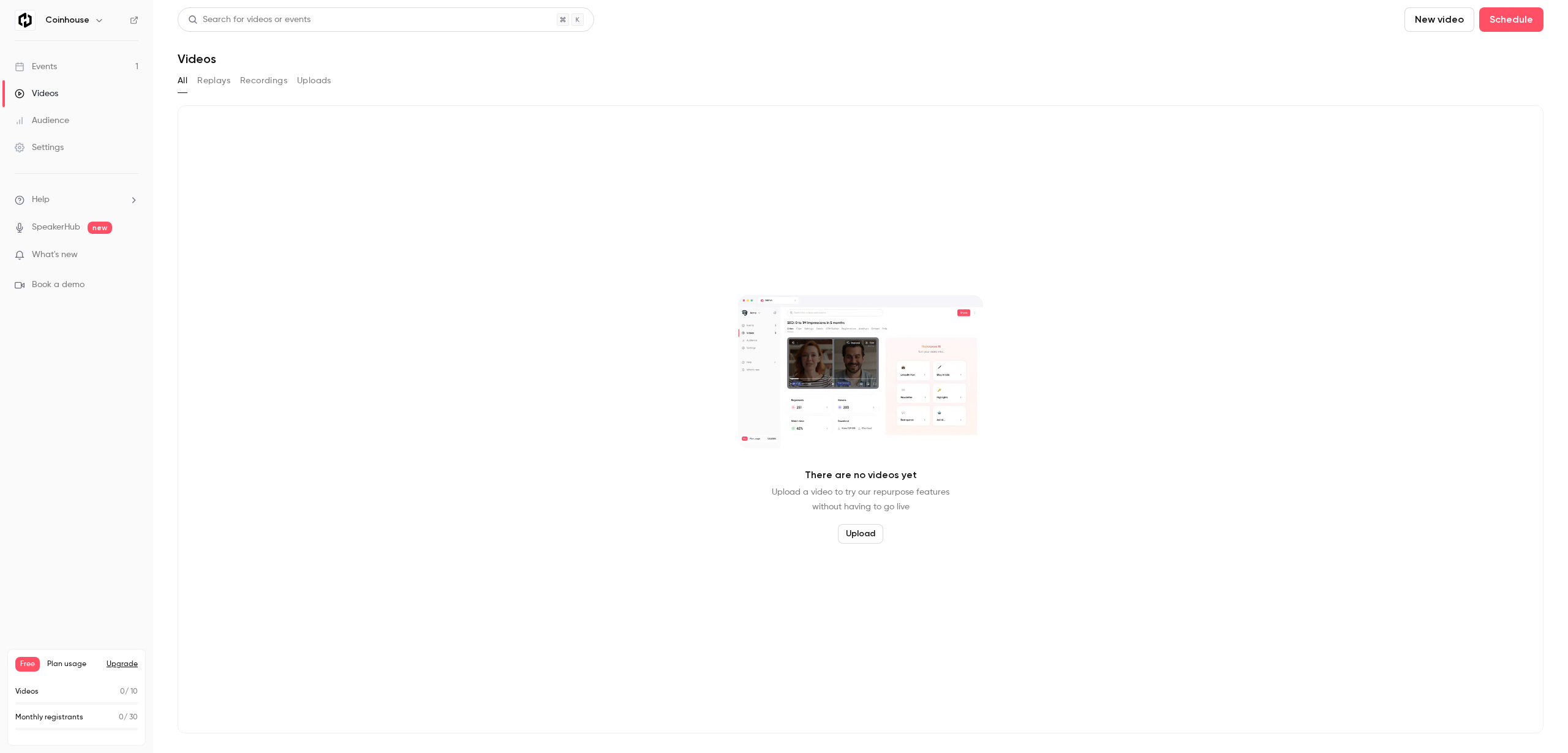
click at [128, 137] on link "Settings" at bounding box center [76, 148] width 153 height 27
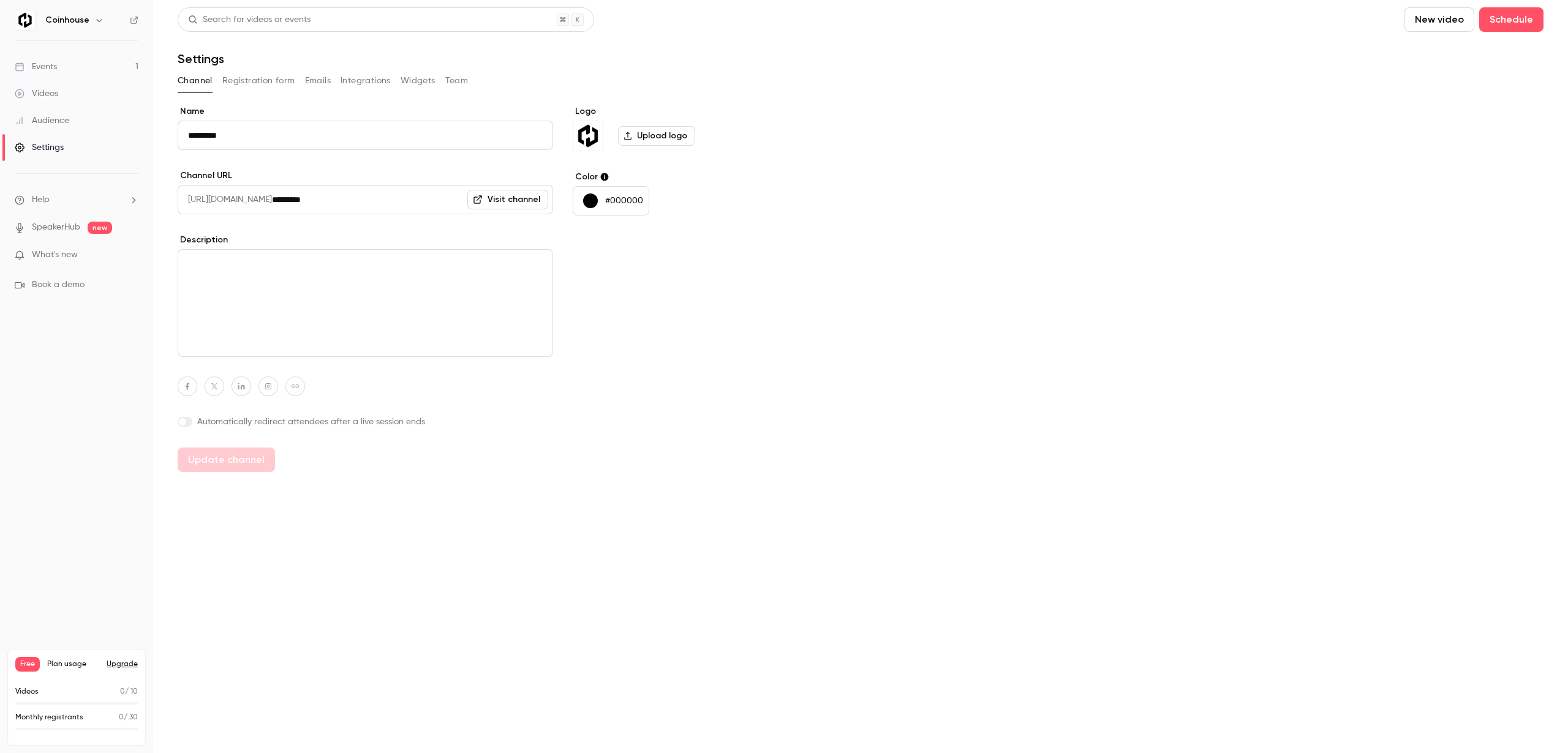
click at [594, 143] on img "Logo" at bounding box center [588, 136] width 30 height 30
click at [360, 225] on div "Name ********* Channel URL [URL][DOMAIN_NAME] ********* Visit channel Descripti…" at bounding box center [366, 288] width 376 height 367
click at [503, 201] on link "Visit channel" at bounding box center [508, 199] width 81 height 20
click at [507, 199] on link "Visit channel" at bounding box center [508, 199] width 81 height 20
click at [80, 120] on link "Audience" at bounding box center [76, 121] width 153 height 27
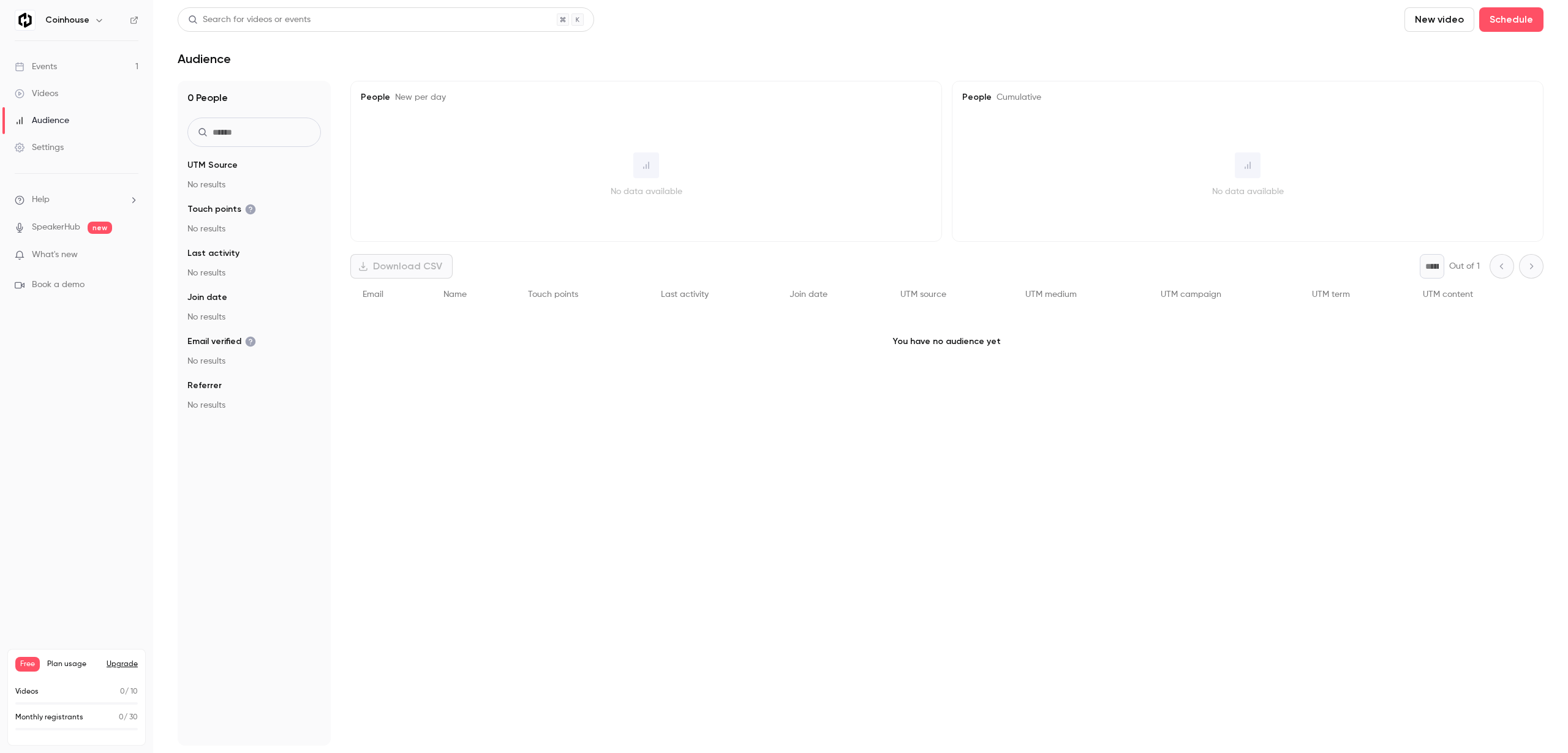
click at [89, 84] on link "Videos" at bounding box center [76, 94] width 153 height 27
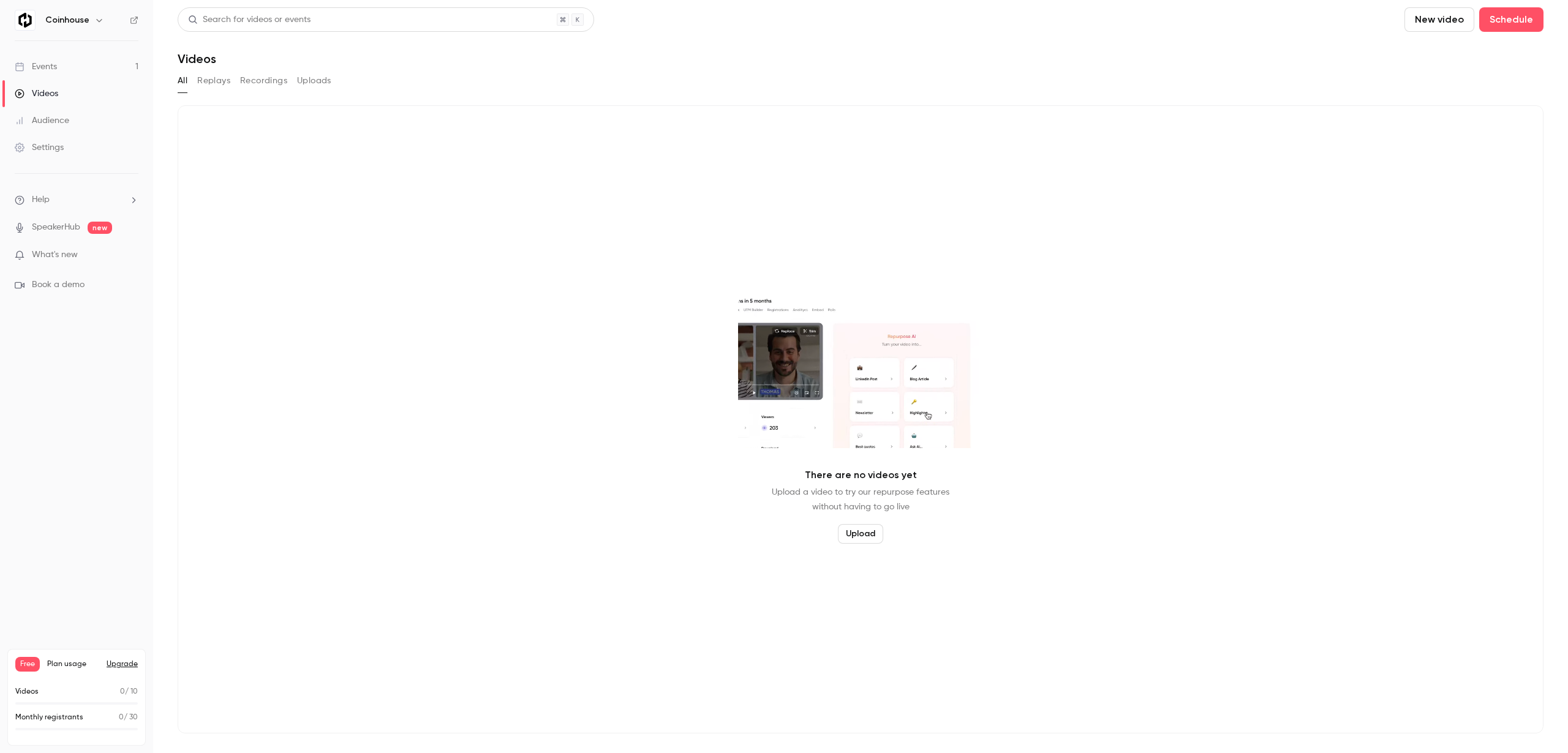
click at [72, 108] on link "Audience" at bounding box center [76, 121] width 153 height 27
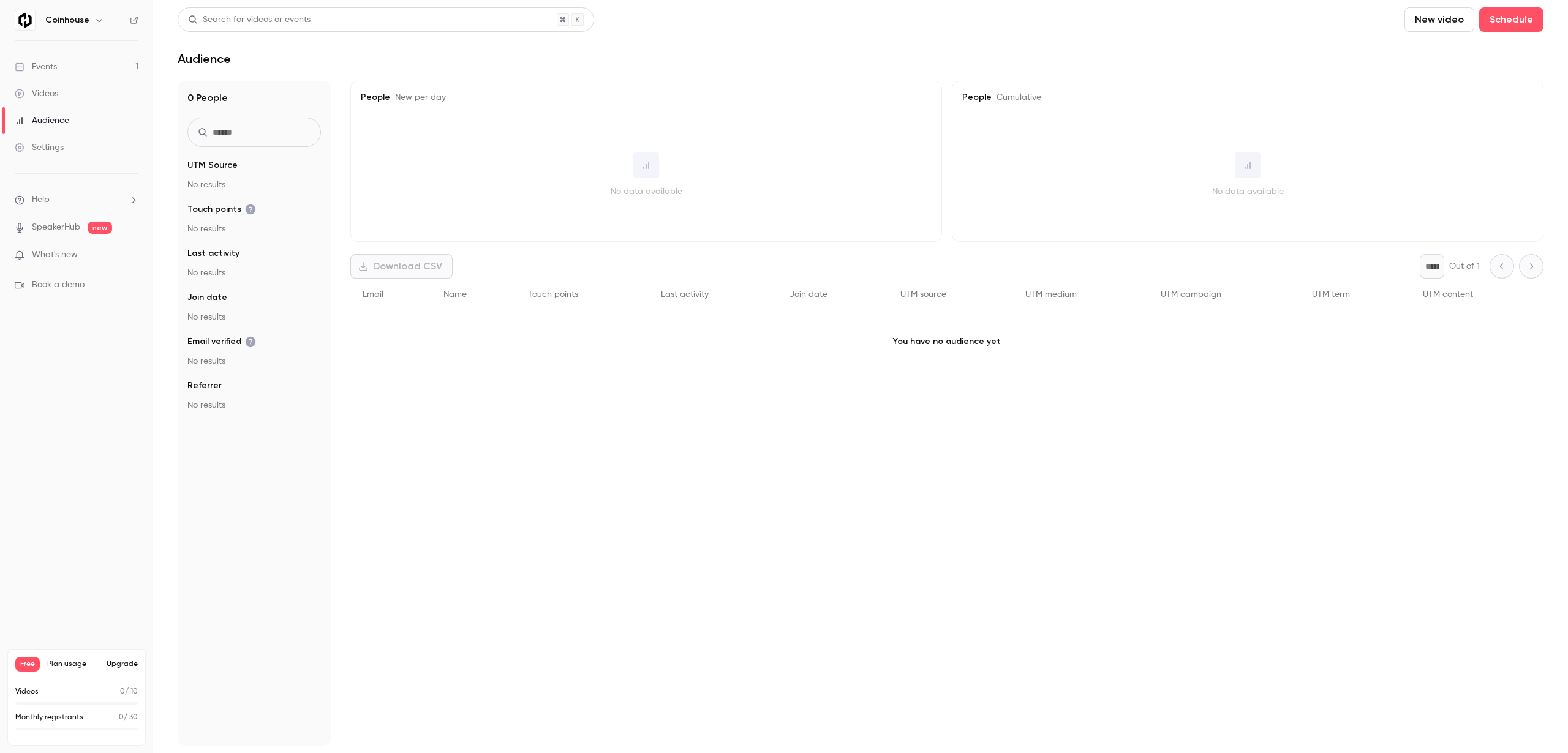
click at [73, 89] on link "Videos" at bounding box center [76, 94] width 153 height 27
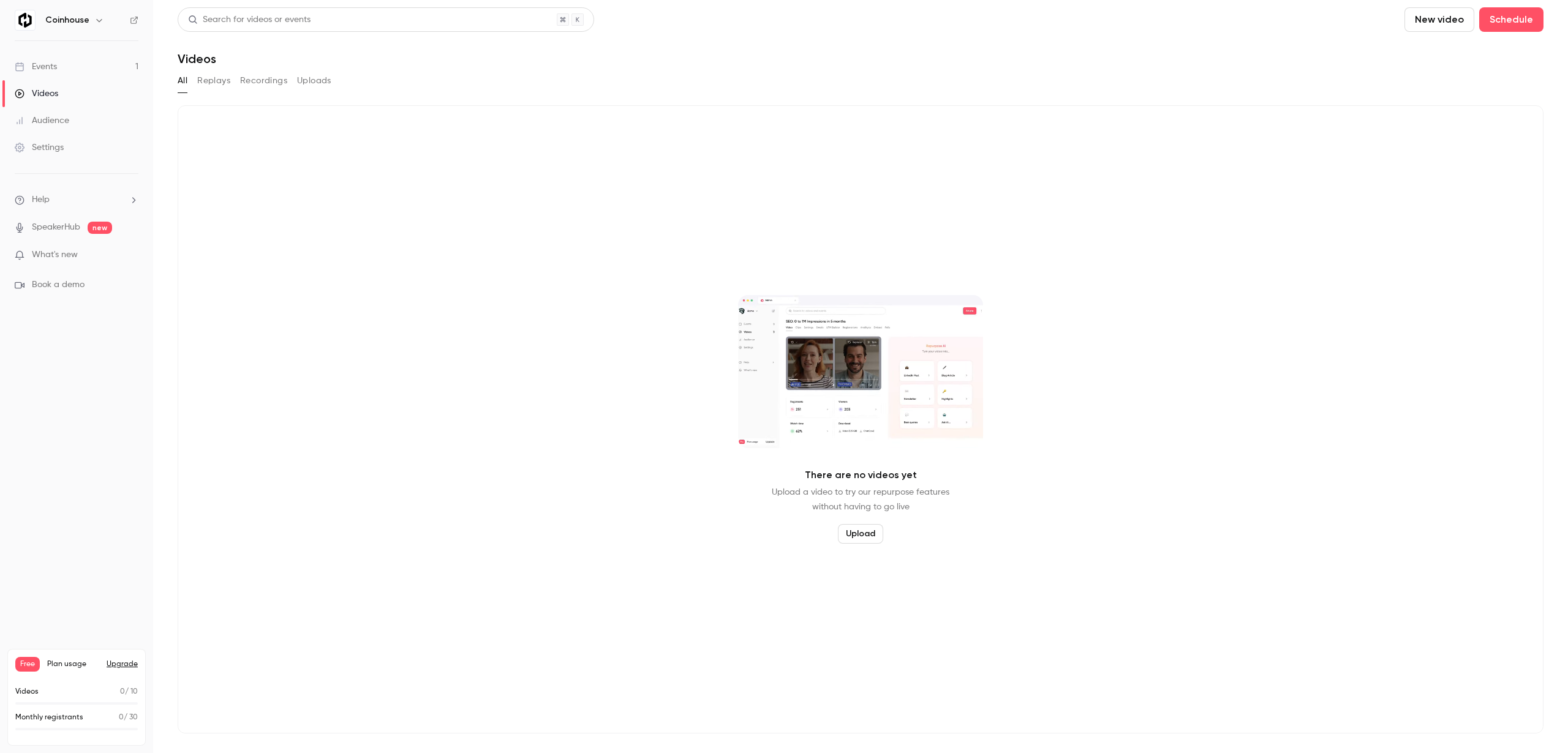
click at [619, 323] on div "There are no videos yet Upload a video to try our repurpose features without ha…" at bounding box center [860, 419] width 1365 height 628
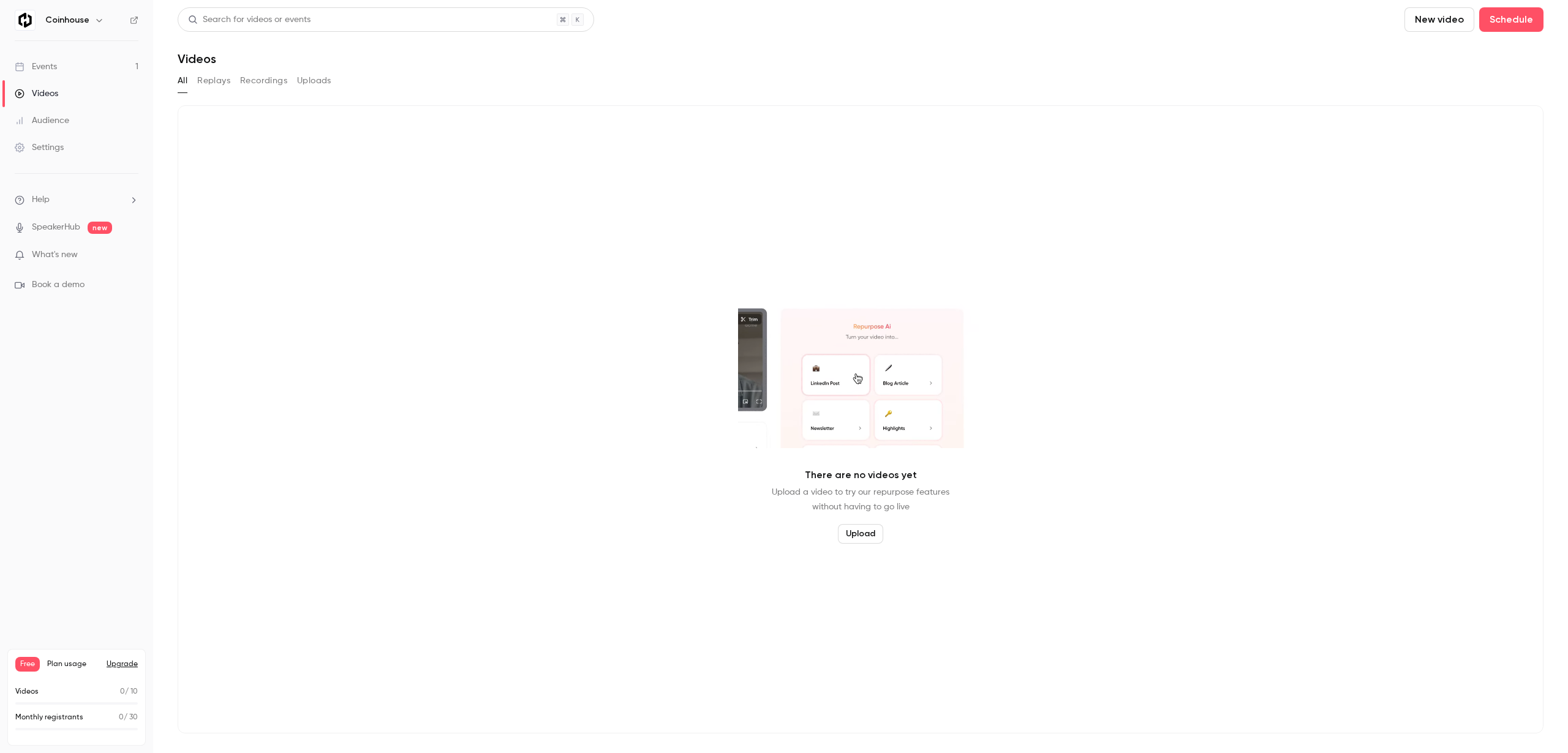
click at [645, 206] on div "There are no videos yet Upload a video to try our repurpose features without ha…" at bounding box center [860, 419] width 1365 height 628
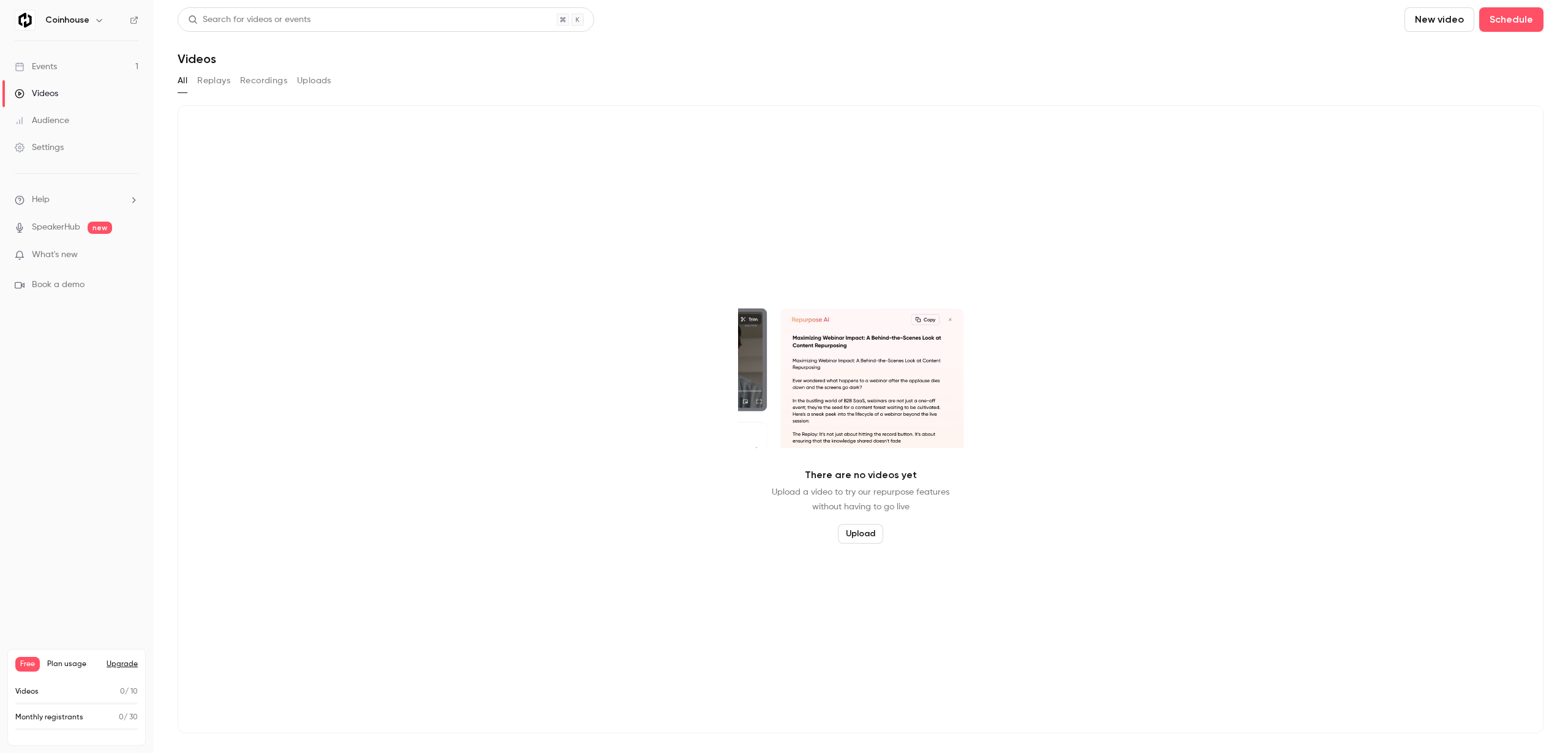
click at [78, 146] on link "Settings" at bounding box center [76, 148] width 153 height 27
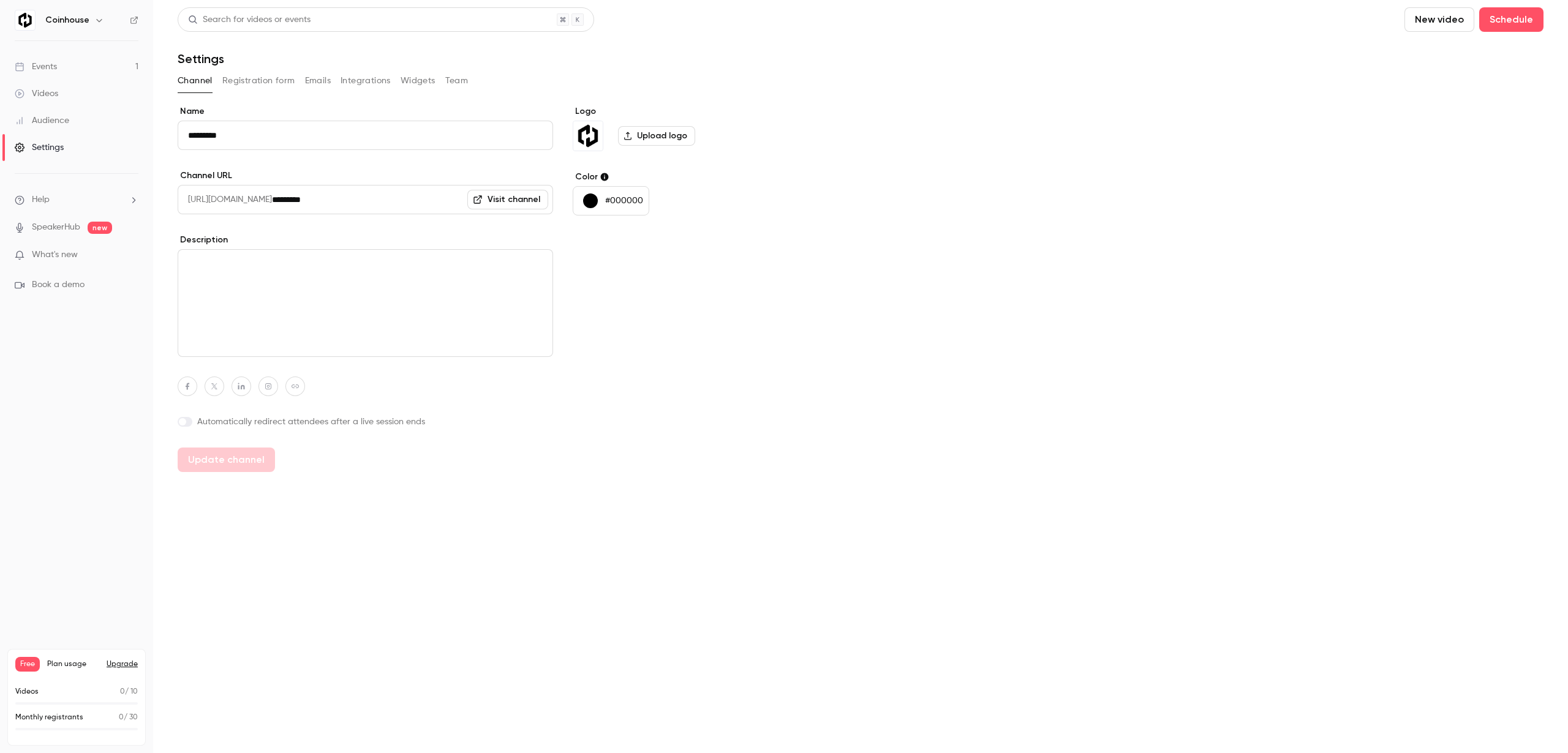
click at [258, 84] on button "Registration form" at bounding box center [258, 81] width 73 height 20
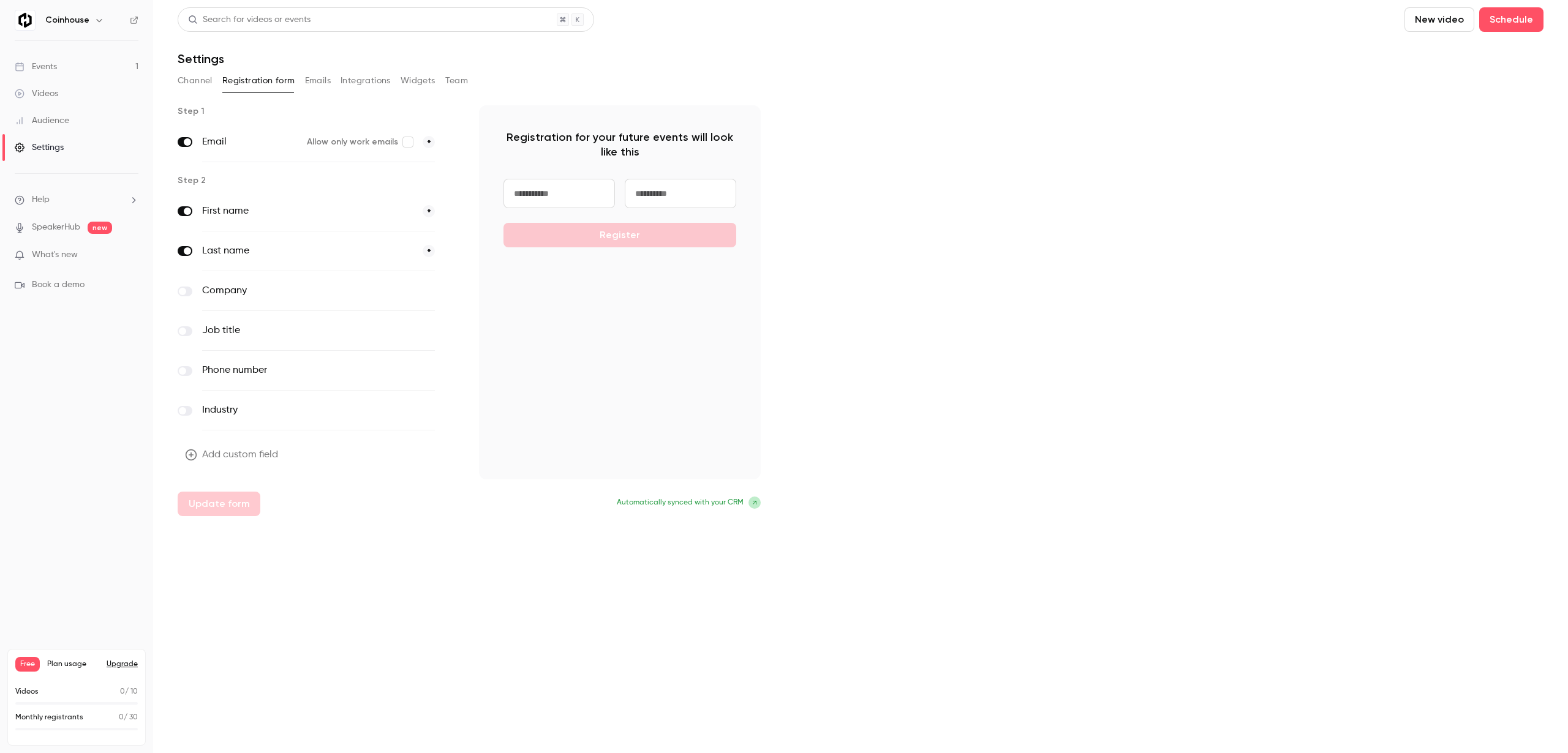
click at [189, 290] on label at bounding box center [185, 291] width 15 height 10
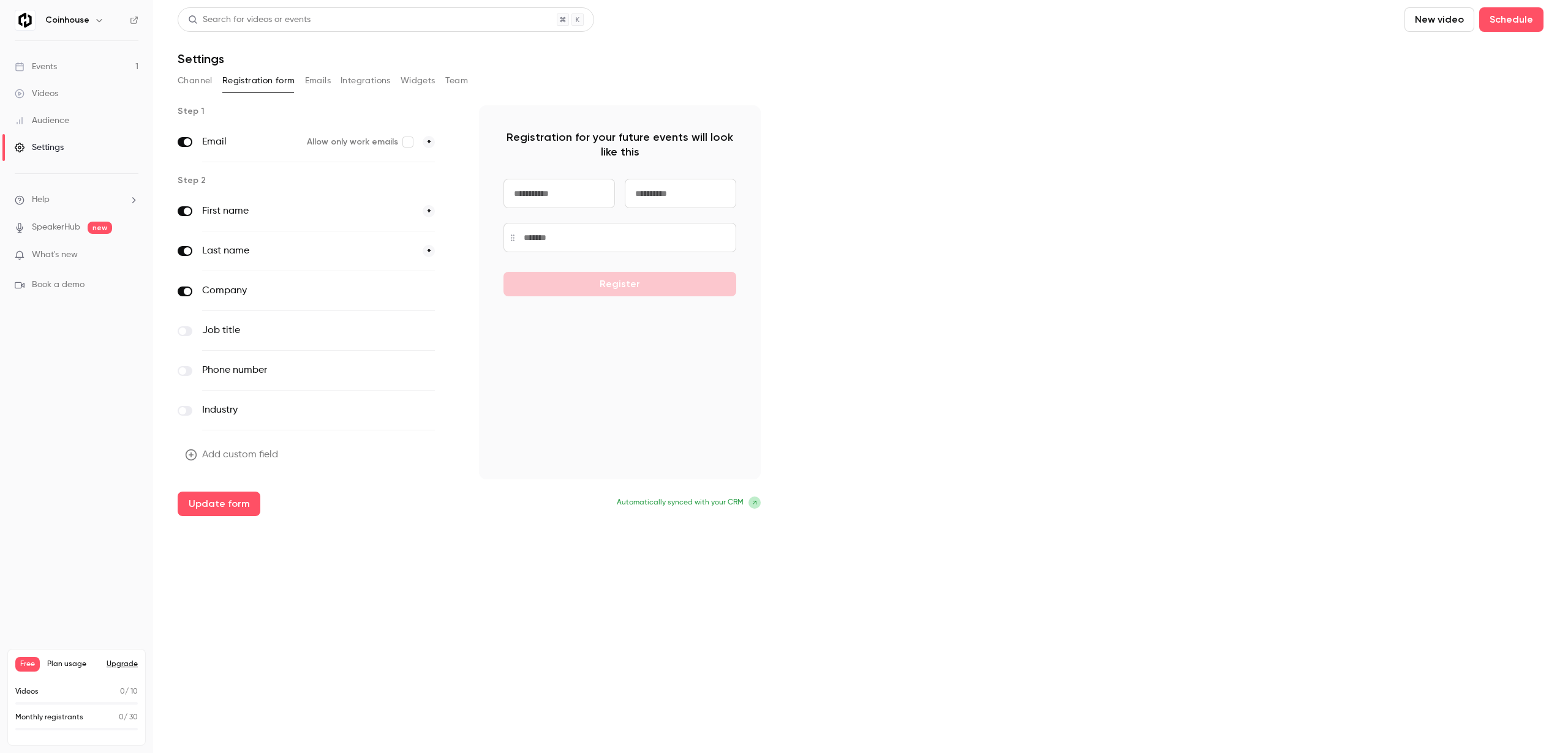
click at [182, 337] on div "Job title optional" at bounding box center [318, 331] width 281 height 40
click at [320, 76] on button "Emails" at bounding box center [317, 81] width 25 height 20
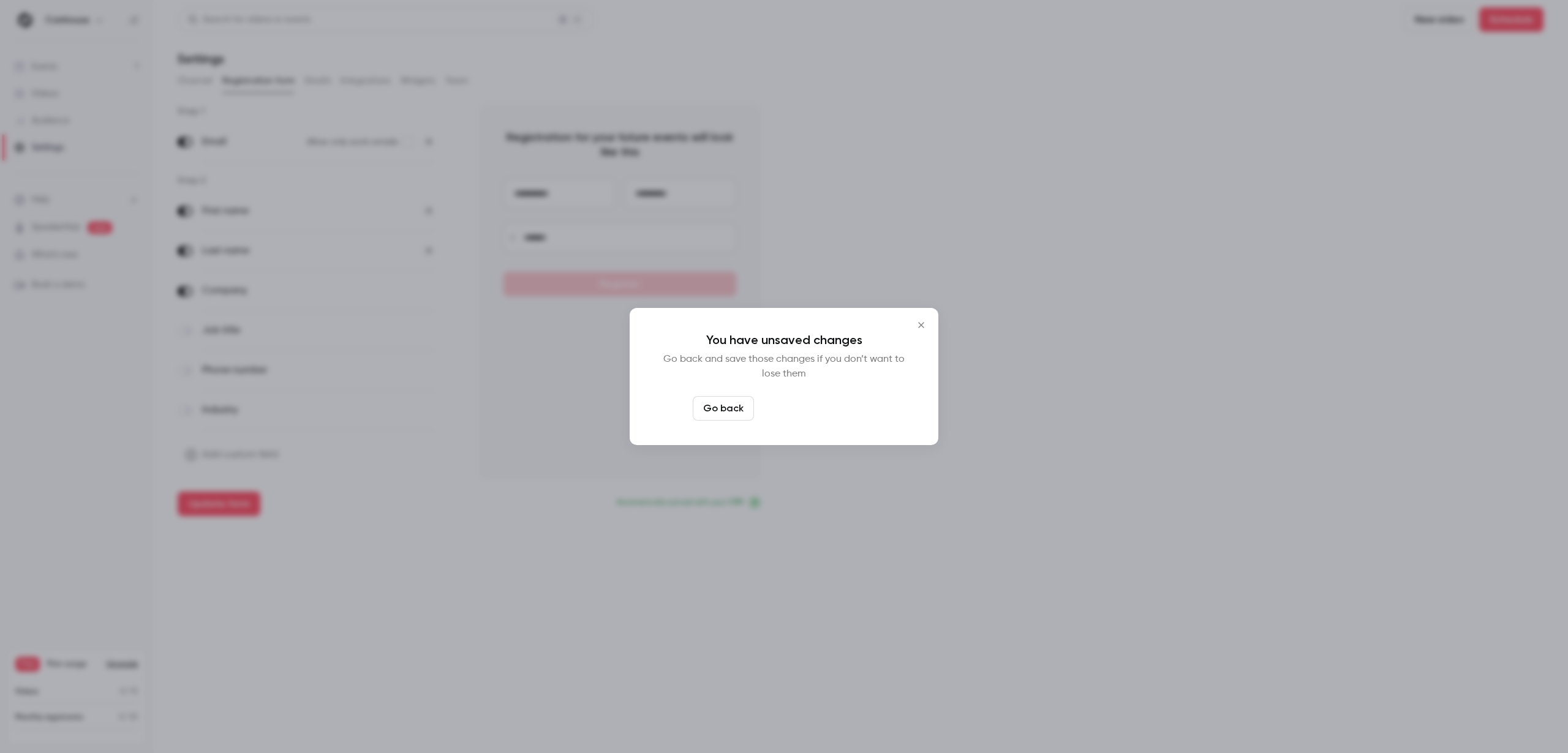
click at [852, 412] on button "Leave page anyway" at bounding box center [817, 408] width 116 height 25
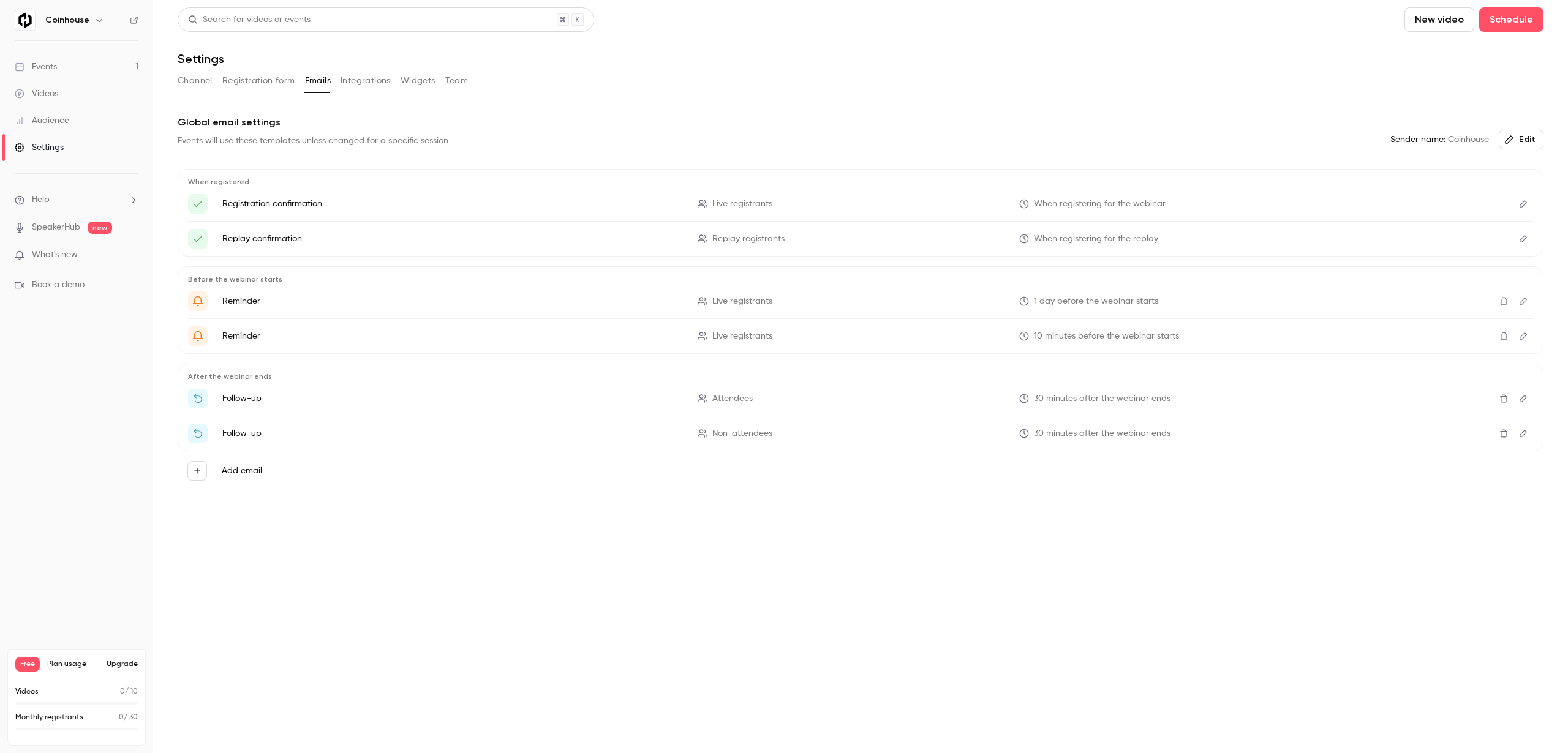
click at [376, 80] on button "Integrations" at bounding box center [365, 81] width 50 height 20
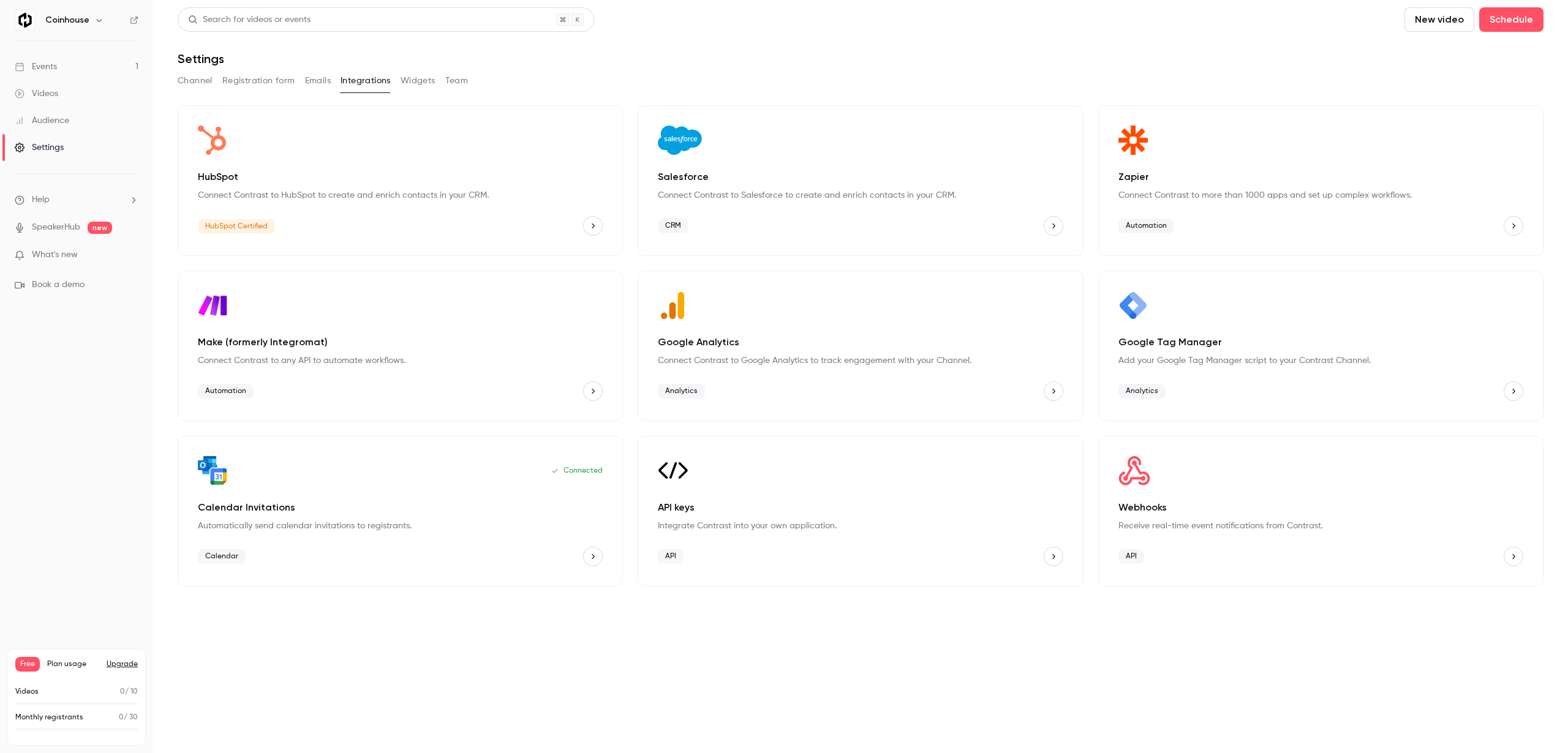
click at [416, 81] on button "Widgets" at bounding box center [417, 81] width 35 height 20
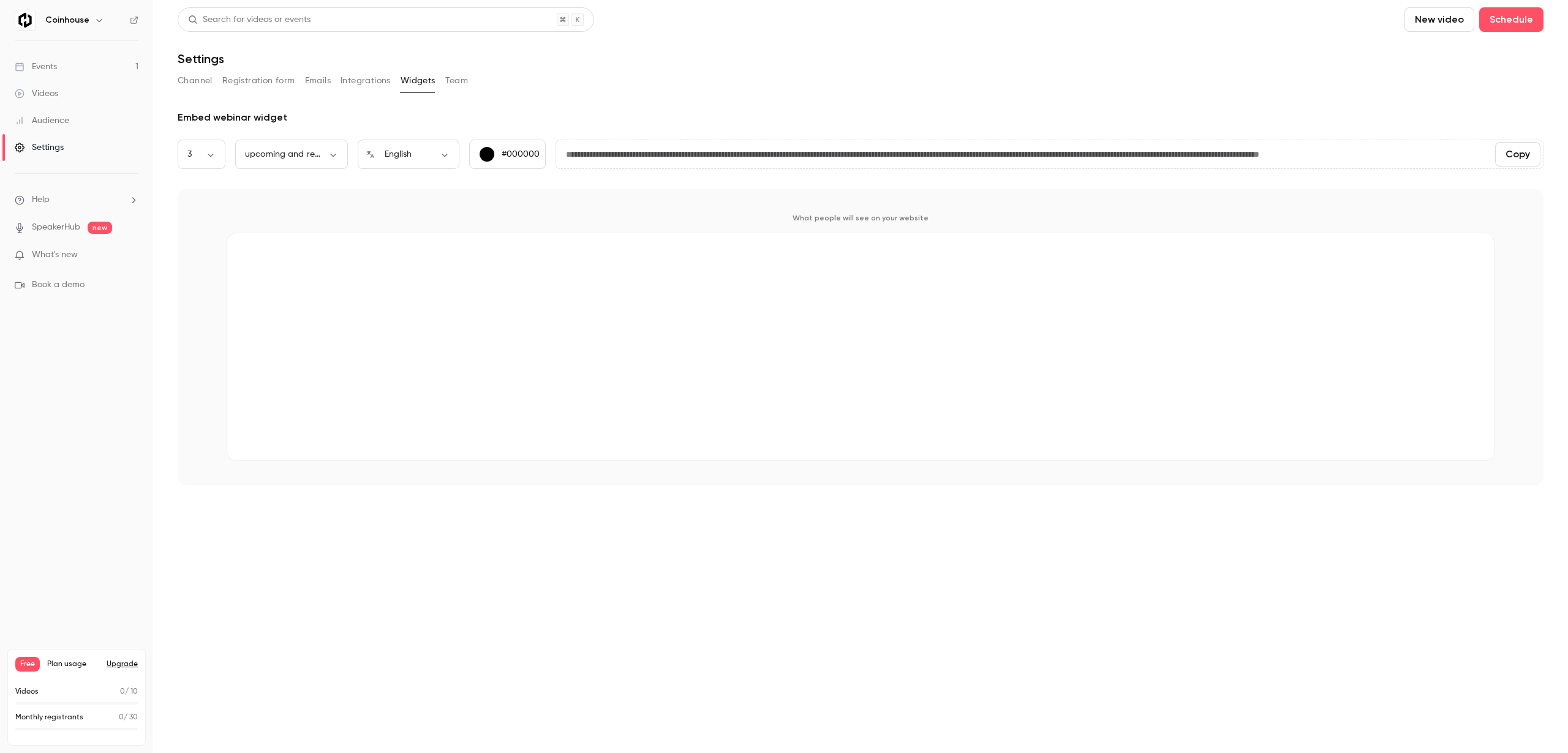
click at [260, 113] on div "Embed webinar widget" at bounding box center [860, 117] width 1365 height 15
click at [349, 110] on div "Embed webinar widget" at bounding box center [860, 117] width 1365 height 15
click at [459, 81] on button "Team" at bounding box center [457, 81] width 23 height 20
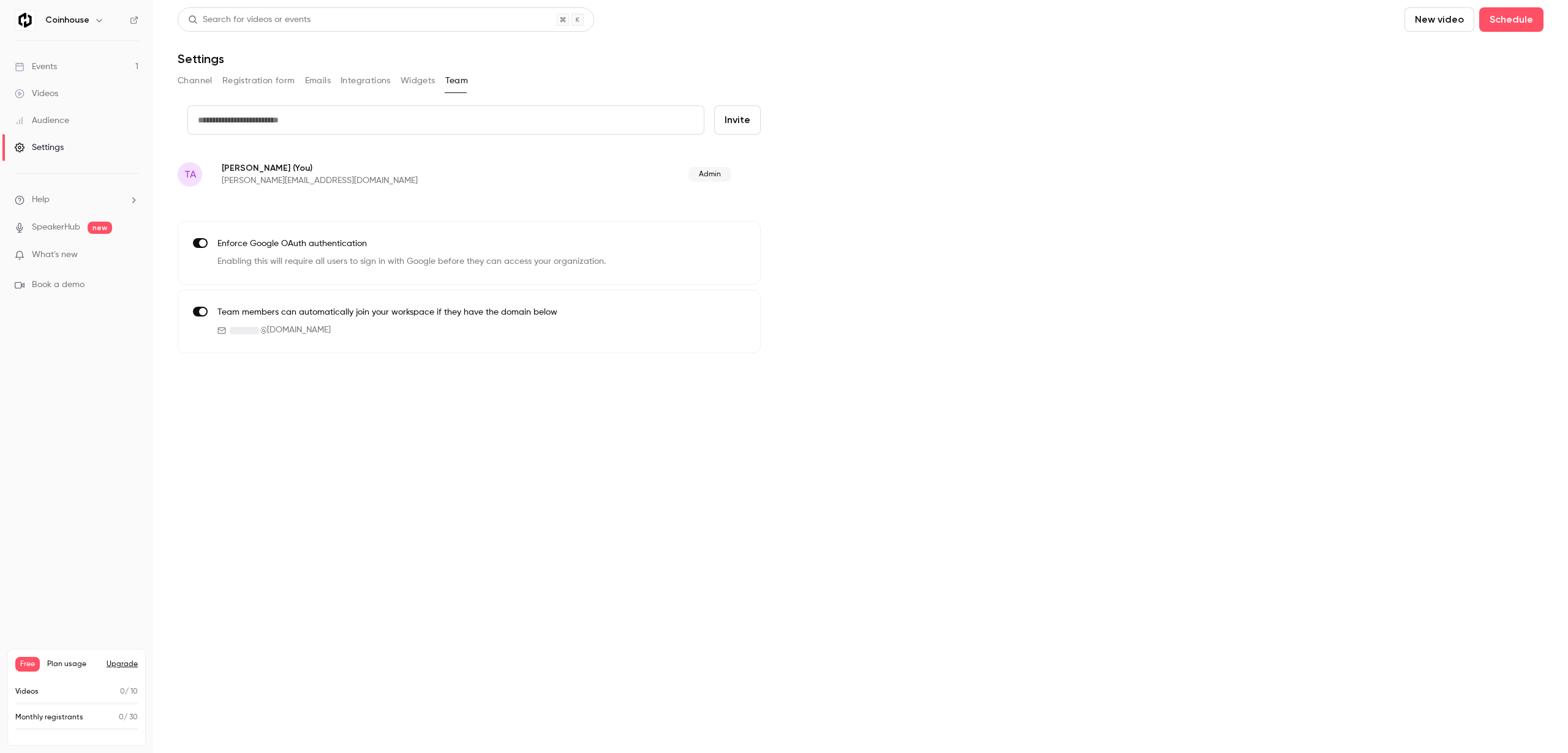
click at [422, 86] on button "Widgets" at bounding box center [417, 81] width 35 height 20
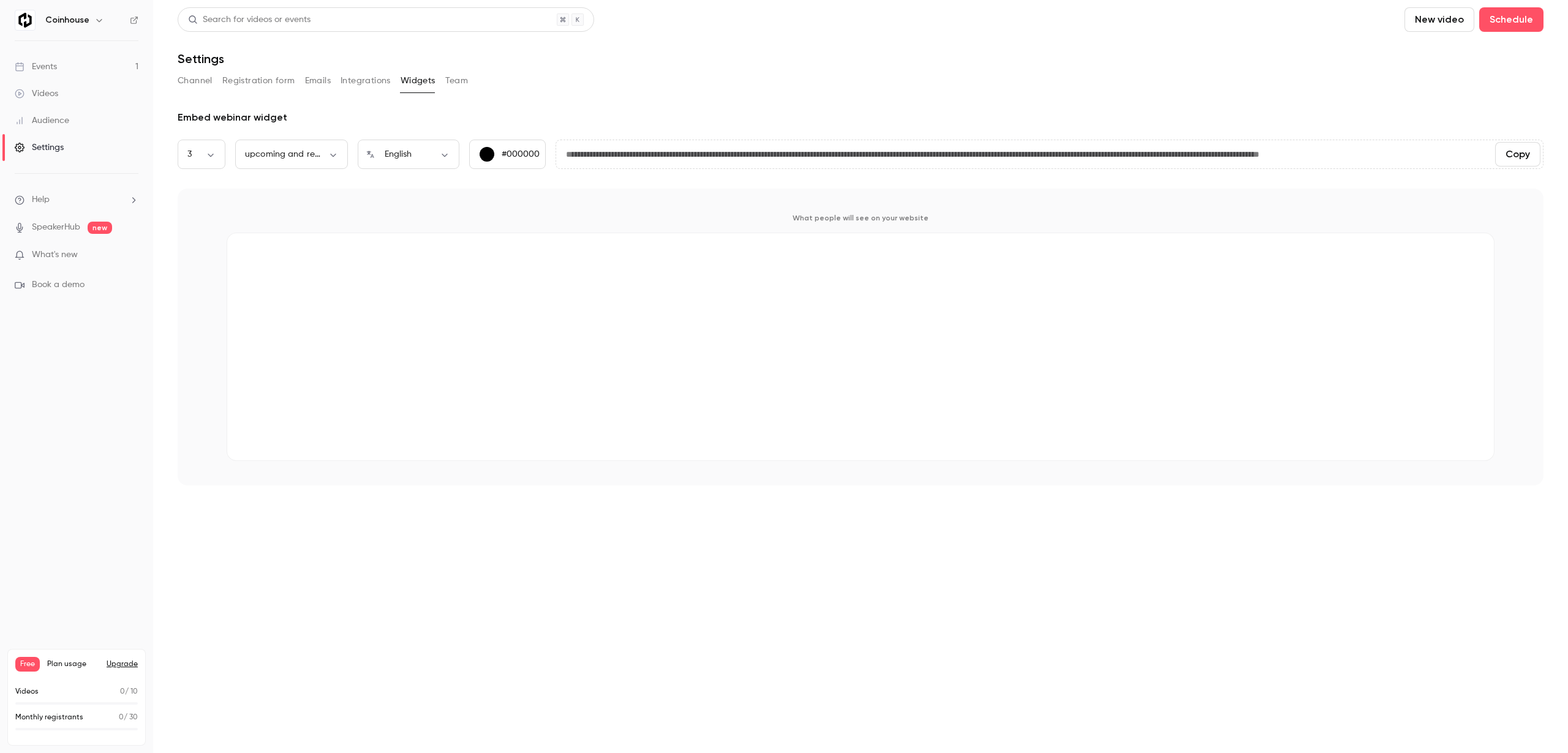
click at [454, 84] on button "Team" at bounding box center [457, 81] width 23 height 20
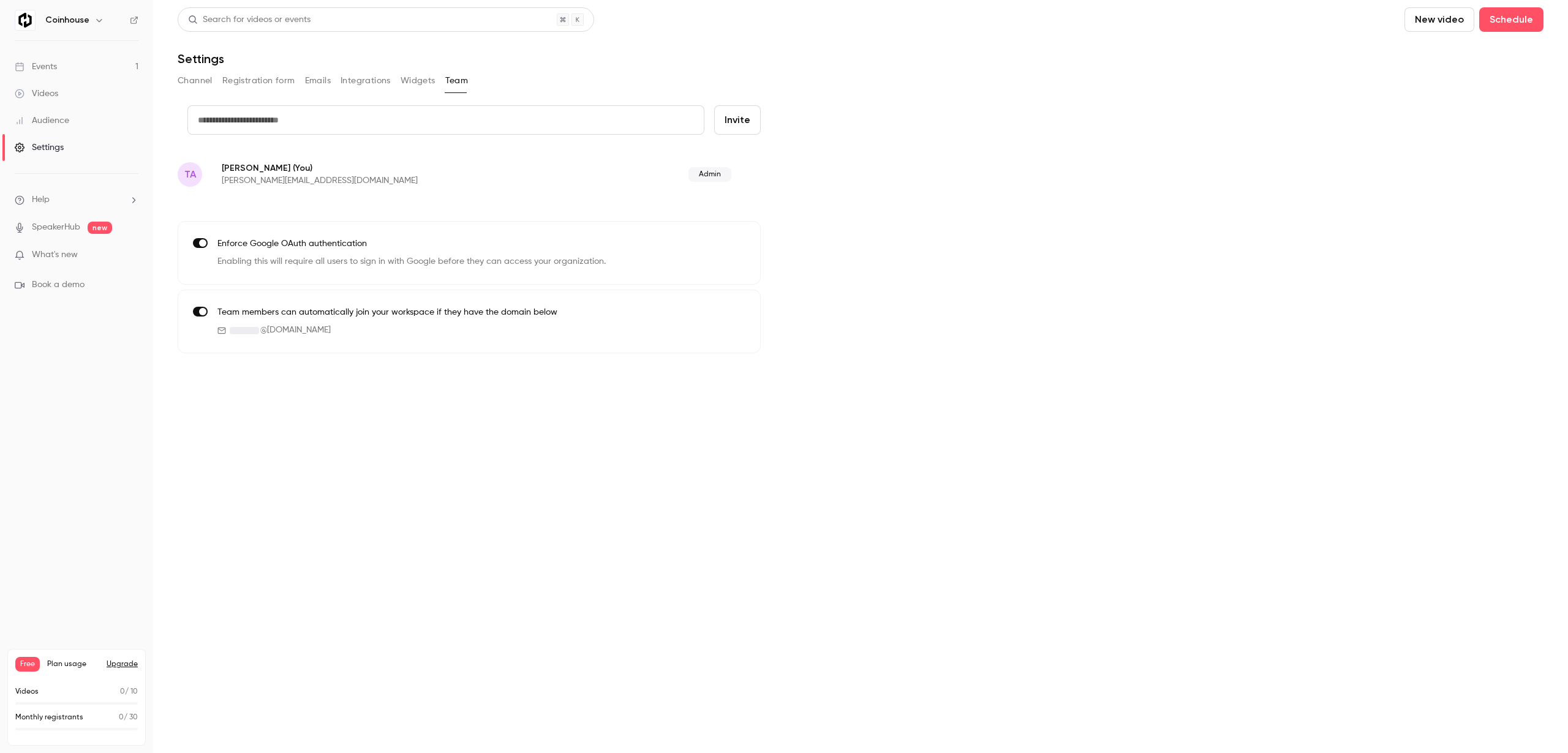
click at [417, 179] on p "[PERSON_NAME][EMAIL_ADDRESS][DOMAIN_NAME]" at bounding box center [387, 180] width 331 height 12
click at [371, 107] on input "text" at bounding box center [445, 120] width 517 height 30
click at [403, 78] on button "Widgets" at bounding box center [417, 81] width 35 height 20
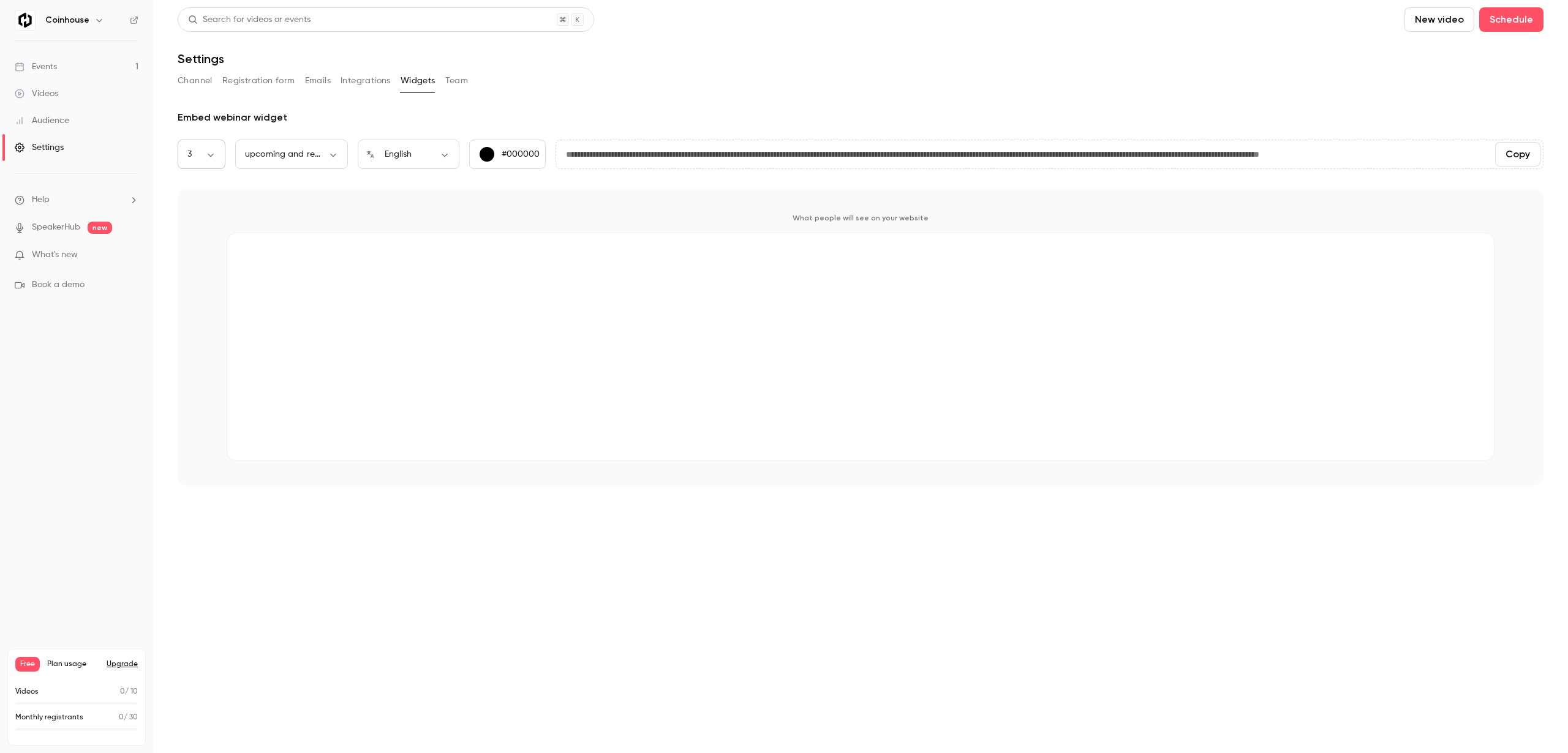
click at [199, 150] on body "**********" at bounding box center [784, 376] width 1568 height 753
click at [203, 251] on li "3" at bounding box center [202, 258] width 48 height 32
click at [298, 185] on div "**********" at bounding box center [860, 298] width 1365 height 376
click at [190, 87] on button "Channel" at bounding box center [195, 81] width 35 height 20
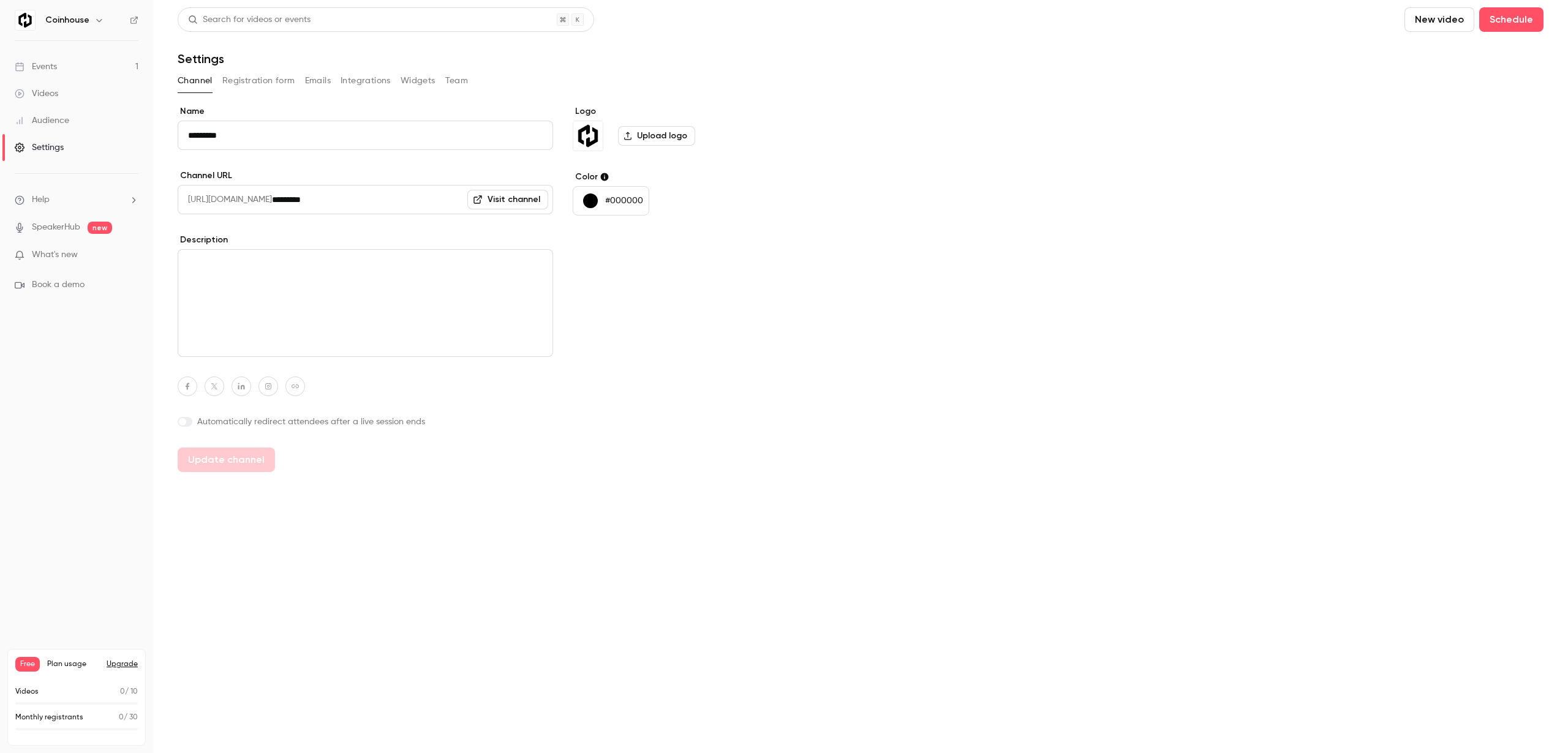
click at [354, 84] on button "Integrations" at bounding box center [365, 81] width 50 height 20
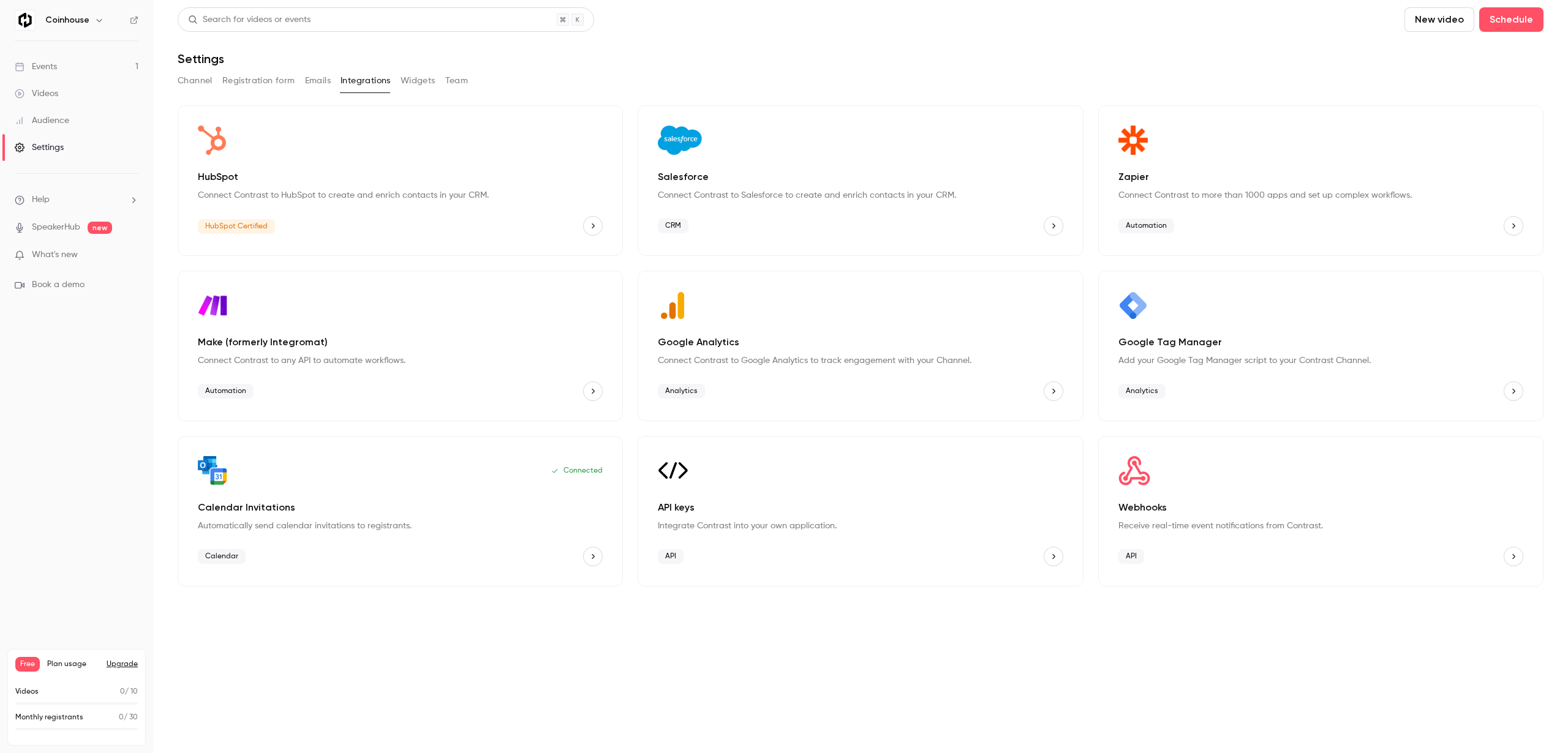
click at [46, 205] on span "Help" at bounding box center [41, 200] width 18 height 13
click at [189, 183] on link "Talk to [GEOGRAPHIC_DATA]" at bounding box center [226, 187] width 134 height 33
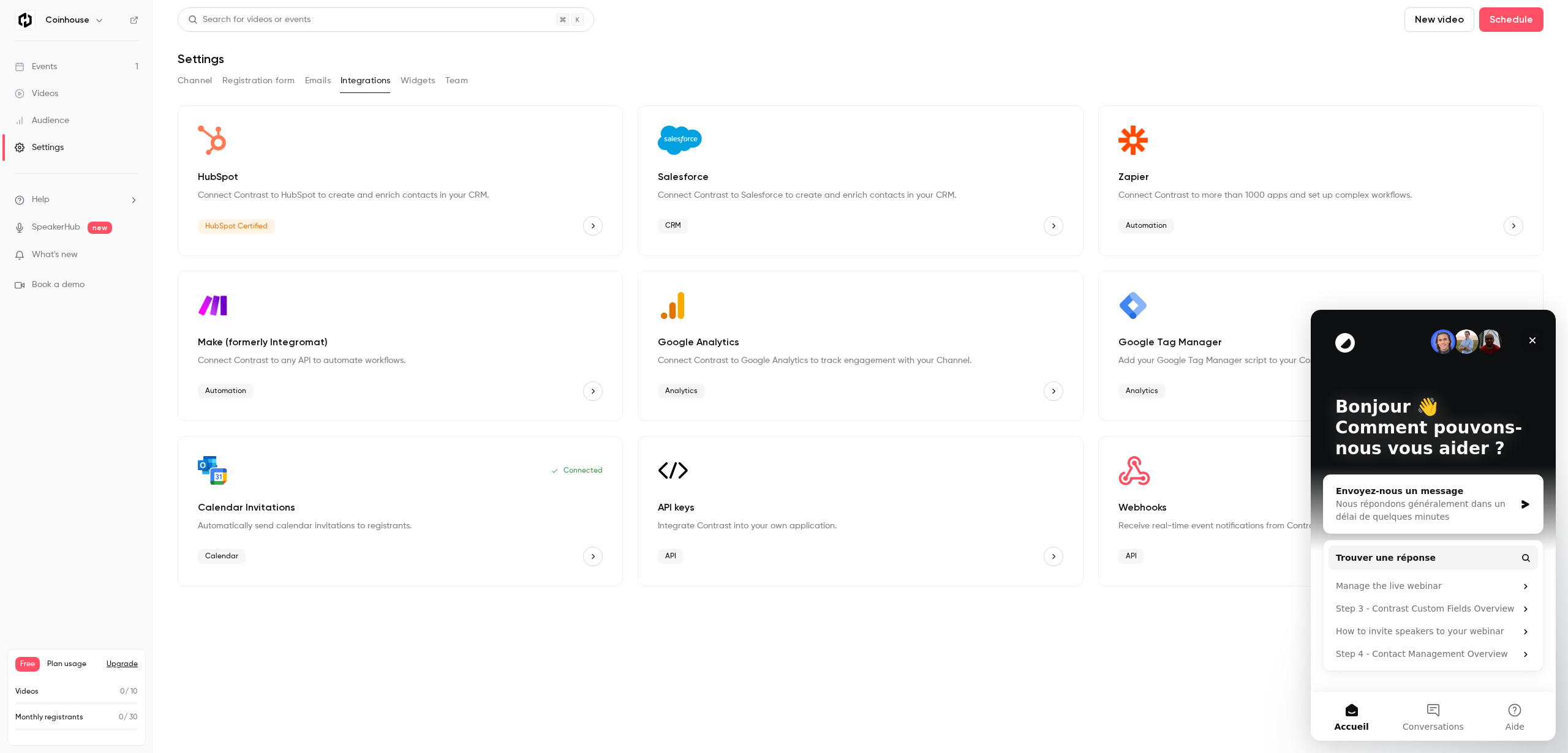
click at [1535, 340] on icon "Fermer" at bounding box center [1532, 340] width 10 height 10
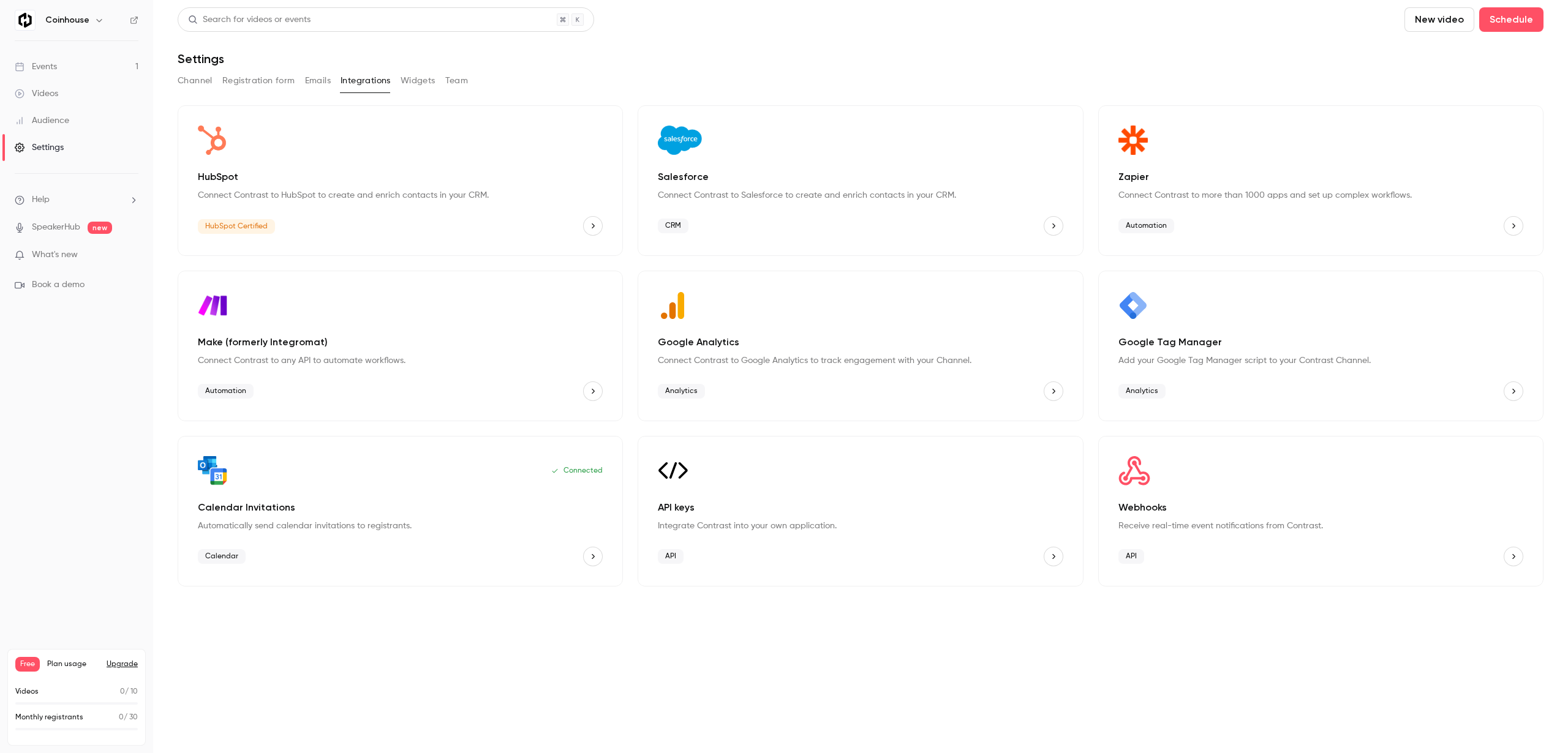
click at [44, 210] on ul "Help SpeakerHub new What's new Book a demo" at bounding box center [76, 242] width 153 height 137
click at [48, 202] on span "Help" at bounding box center [41, 200] width 18 height 13
click at [62, 289] on div at bounding box center [784, 376] width 1568 height 753
click at [64, 287] on span "Book a demo" at bounding box center [58, 285] width 52 height 13
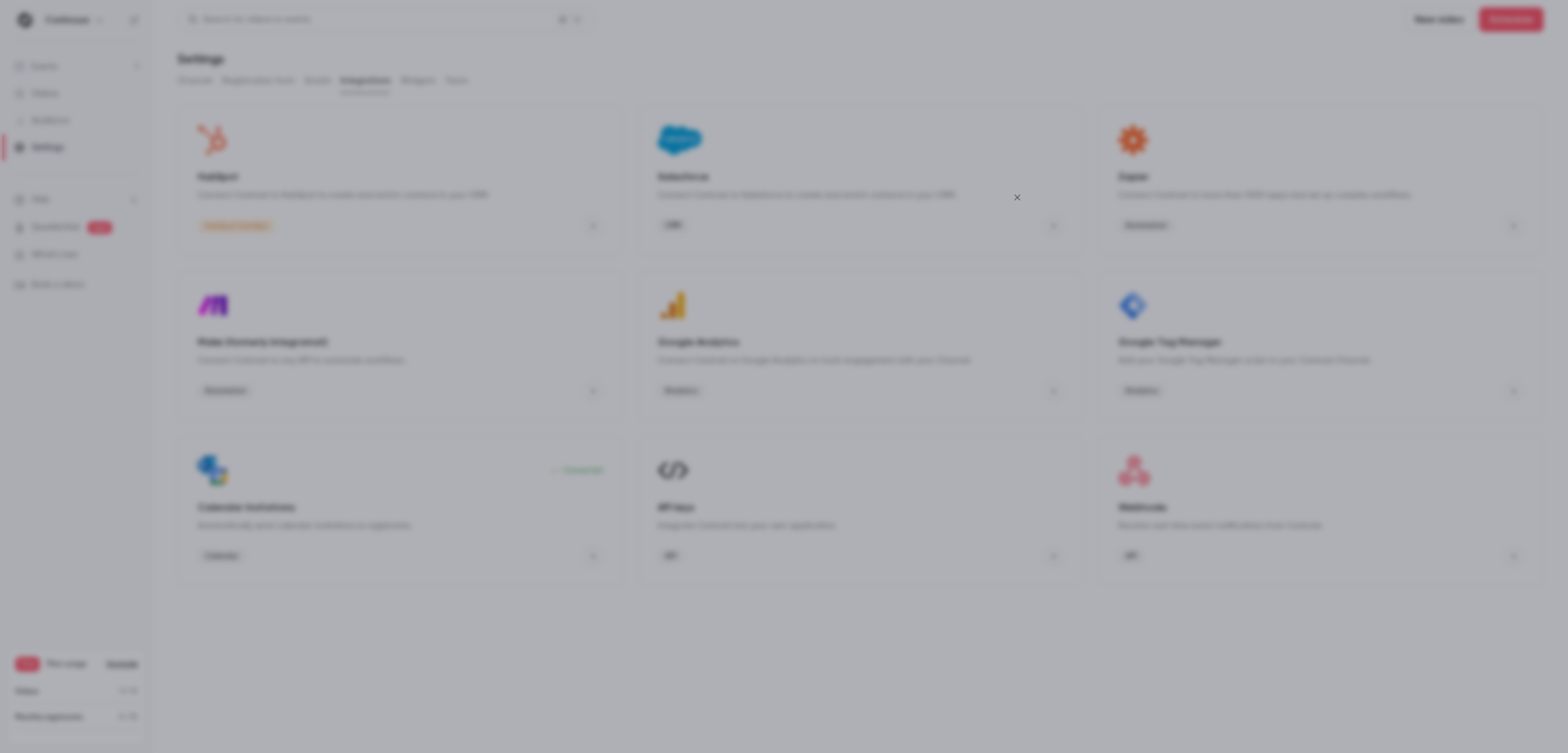
click at [1015, 199] on icon "Close" at bounding box center [1017, 197] width 6 height 6
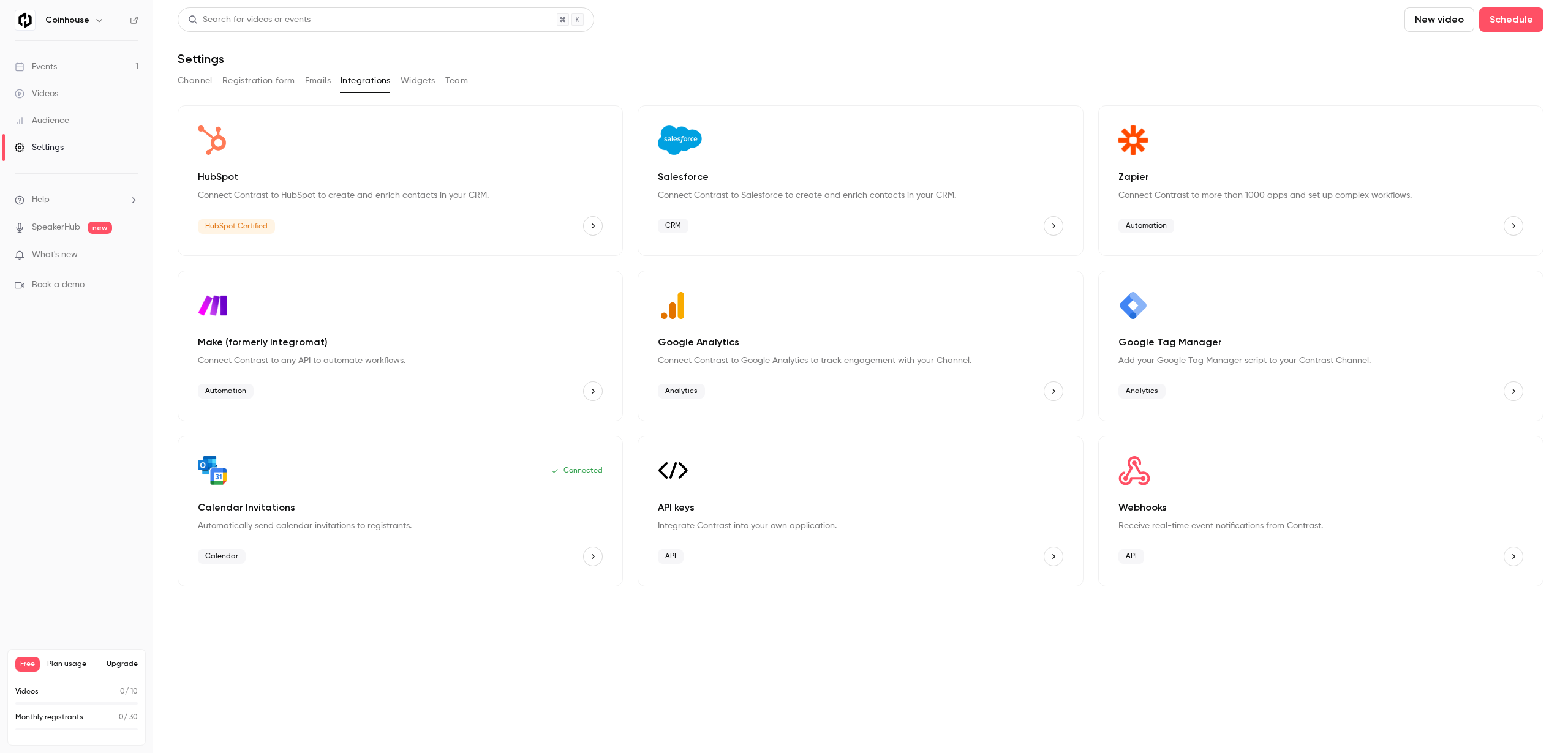
click at [117, 252] on p "What's new" at bounding box center [66, 255] width 104 height 13
click at [477, 142] on div at bounding box center [784, 376] width 1568 height 753
click at [48, 16] on h6 "Coinhouse" at bounding box center [67, 20] width 44 height 12
click at [80, 16] on h6 "Coinhouse" at bounding box center [67, 20] width 44 height 12
click at [88, 16] on div "Coinhouse" at bounding box center [82, 21] width 75 height 15
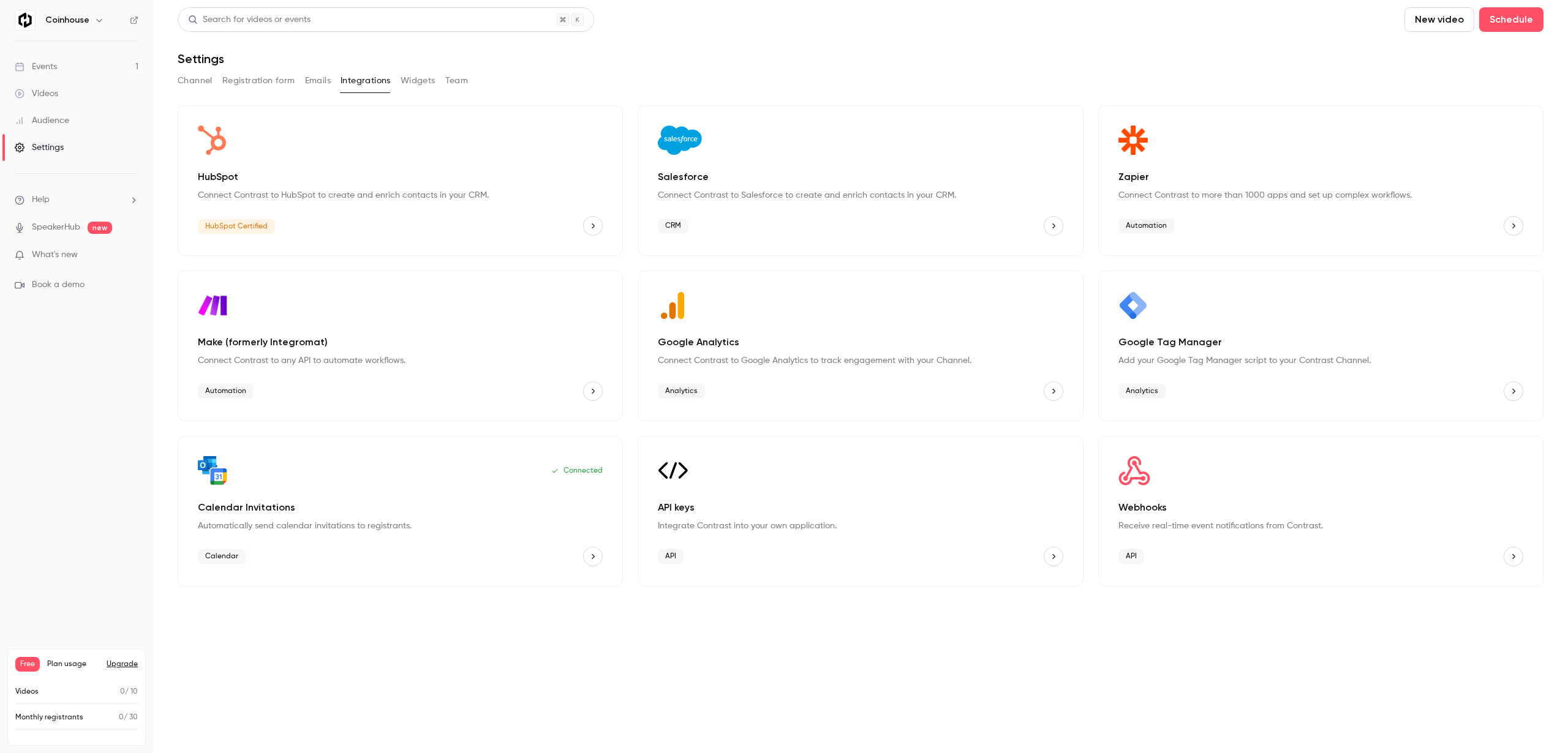
click at [98, 22] on icon "button" at bounding box center [99, 21] width 10 height 10
click at [151, 250] on div at bounding box center [784, 376] width 1568 height 753
click at [167, 249] on main "Search for videos or events New video Schedule Settings Channel Registration fo…" at bounding box center [860, 376] width 1415 height 753
